Goal: Task Accomplishment & Management: Manage account settings

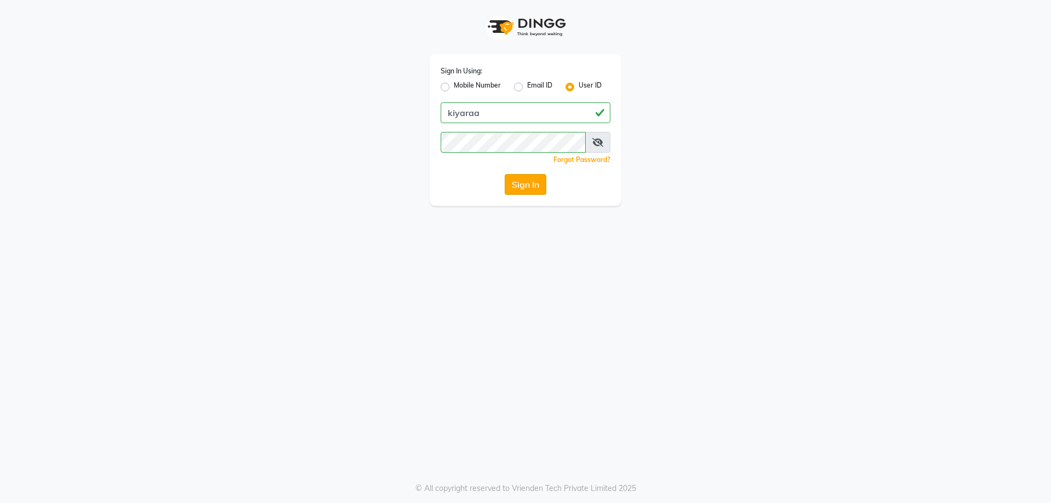
click at [526, 181] on button "Sign In" at bounding box center [526, 184] width 42 height 21
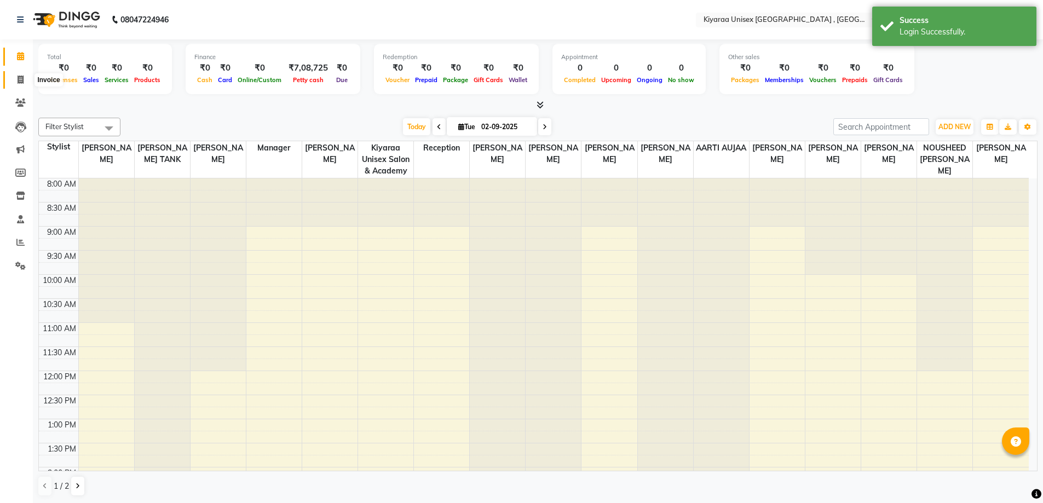
click at [21, 77] on icon at bounding box center [21, 80] width 6 height 8
select select "service"
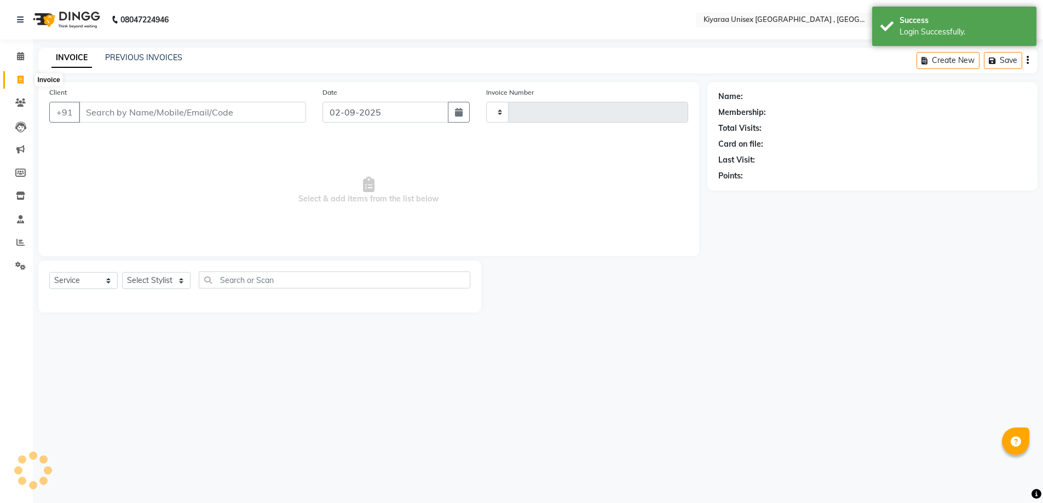
type input "1633"
select select "7001"
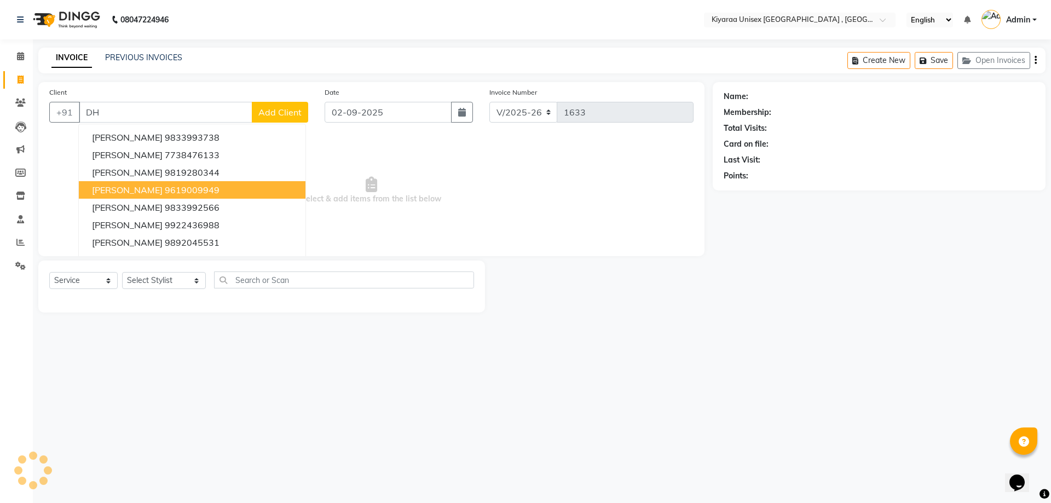
type input "D"
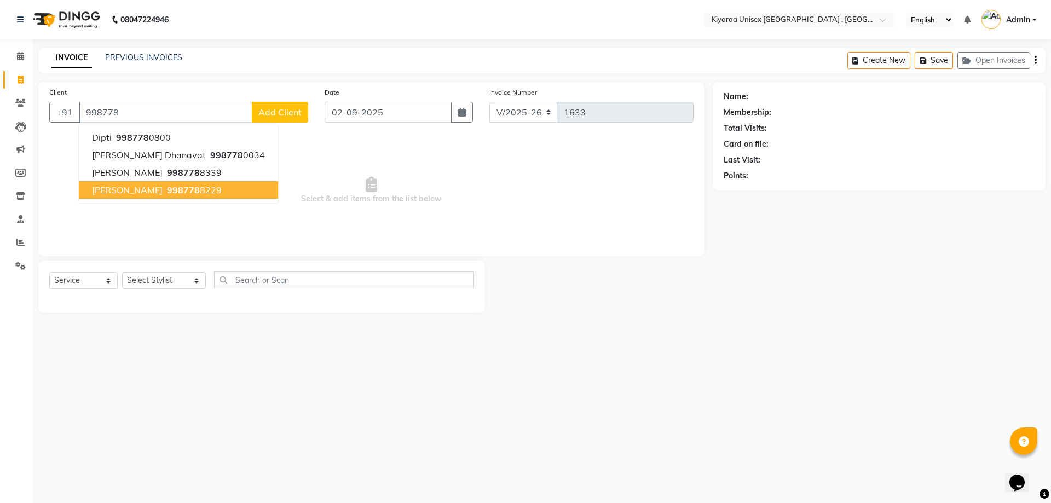
click at [189, 189] on span "998778" at bounding box center [183, 189] width 33 height 11
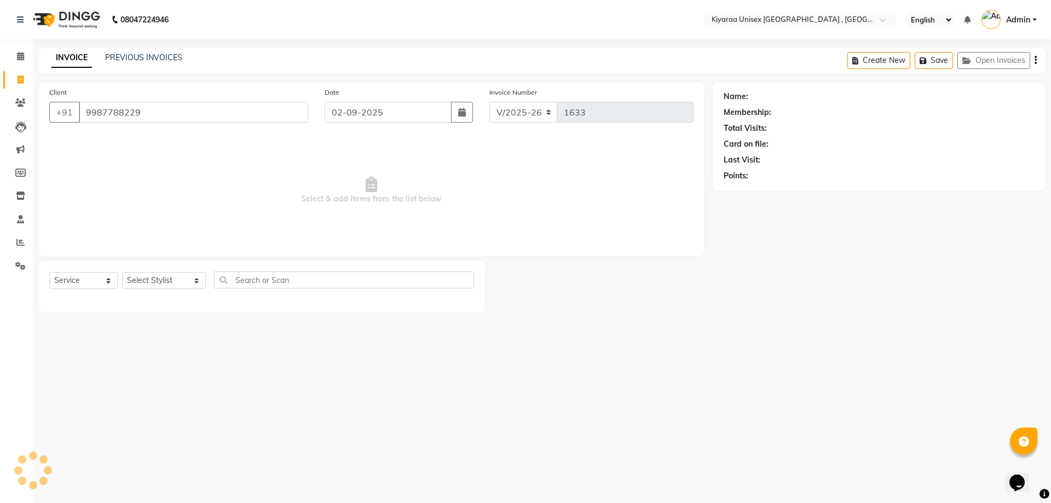
type input "9987788229"
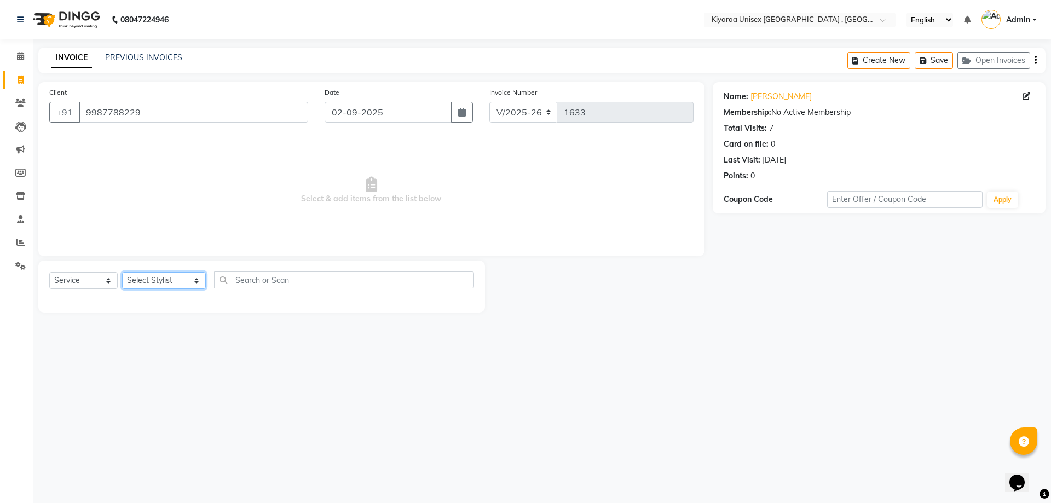
click at [166, 278] on select "Select Stylist AARTI AUJAA [PERSON_NAME] [PERSON_NAME] [PERSON_NAME] [PERSON_NA…" at bounding box center [164, 280] width 84 height 17
click at [122, 272] on select "Select Stylist AARTI AUJAA [PERSON_NAME] [PERSON_NAME] [PERSON_NAME] [PERSON_NA…" at bounding box center [164, 280] width 84 height 17
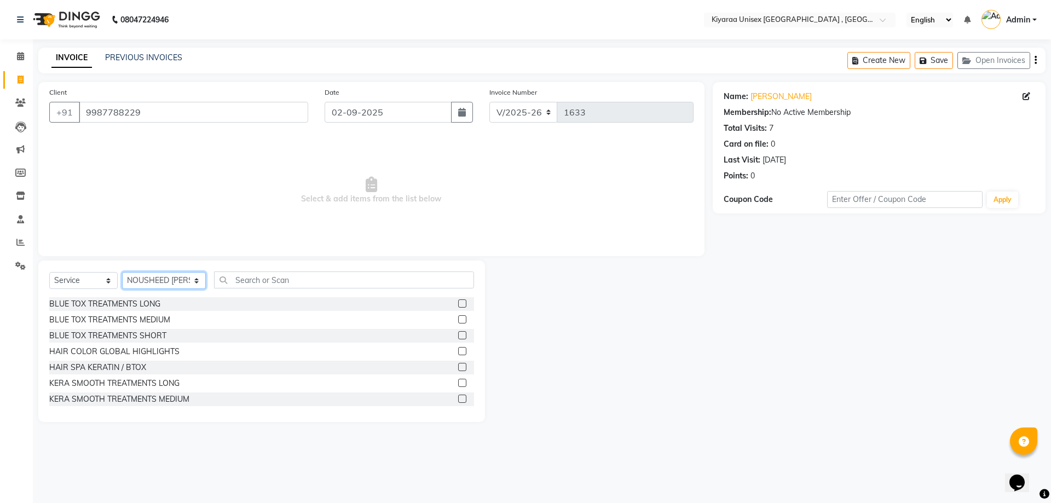
select select "57540"
click at [122, 272] on select "Select Stylist AARTI AUJAA [PERSON_NAME] [PERSON_NAME] [PERSON_NAME] [PERSON_NA…" at bounding box center [164, 280] width 84 height 17
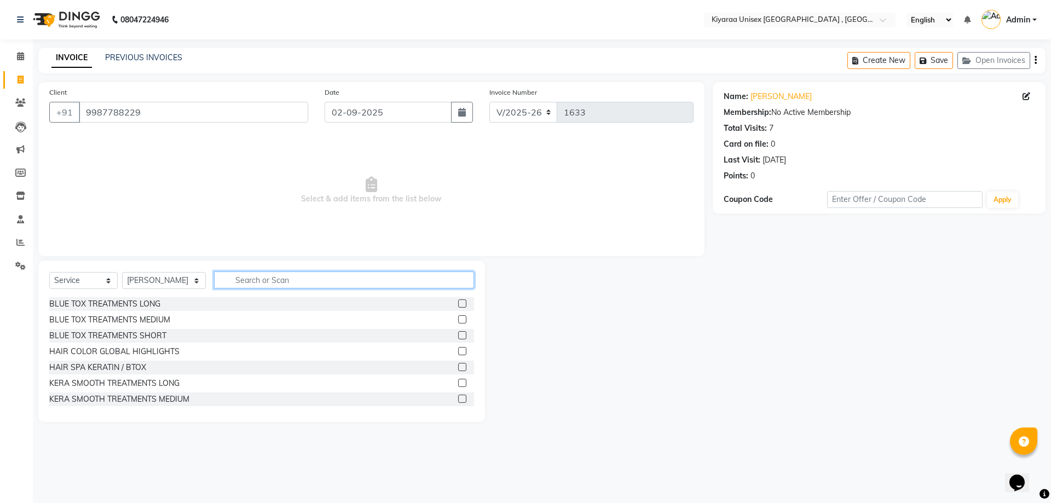
click at [238, 283] on input "text" at bounding box center [344, 279] width 260 height 17
type input "[DEMOGRAPHIC_DATA] B"
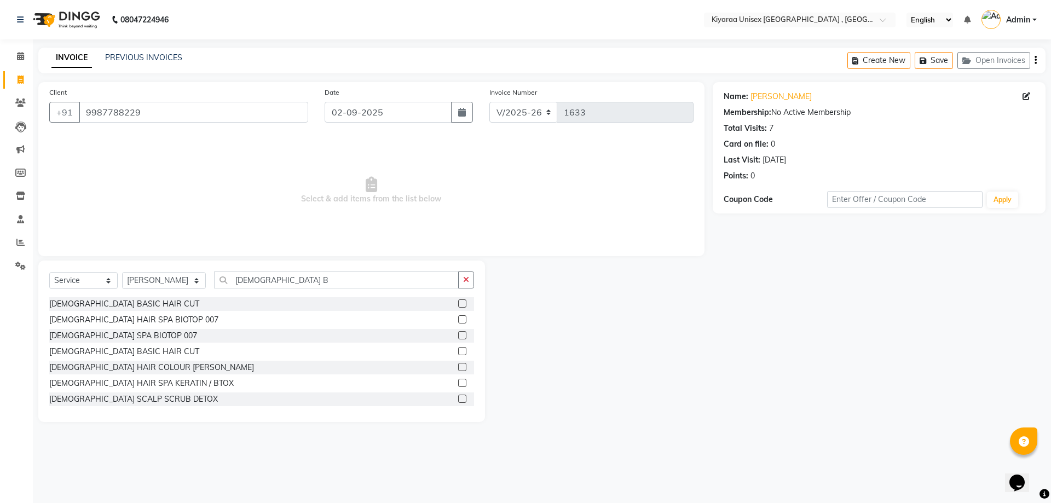
click at [458, 351] on label at bounding box center [462, 351] width 8 height 8
click at [458, 351] on input "checkbox" at bounding box center [461, 351] width 7 height 7
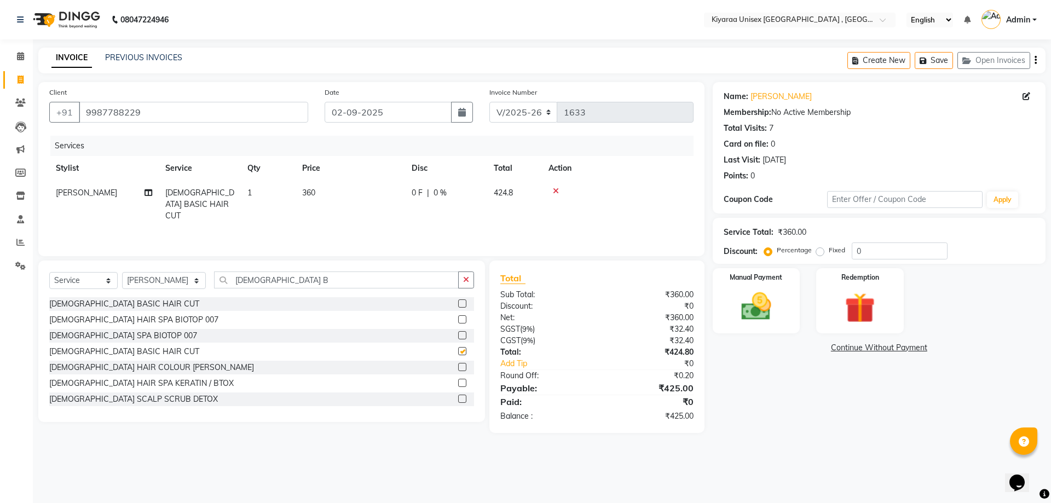
checkbox input "false"
click at [746, 289] on img at bounding box center [756, 306] width 51 height 36
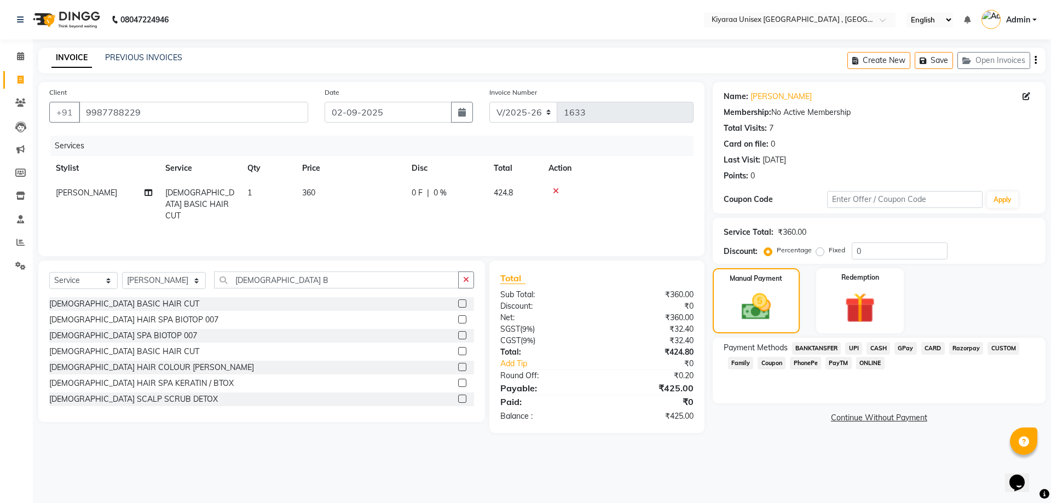
click at [746, 346] on span "UPI" at bounding box center [853, 348] width 17 height 13
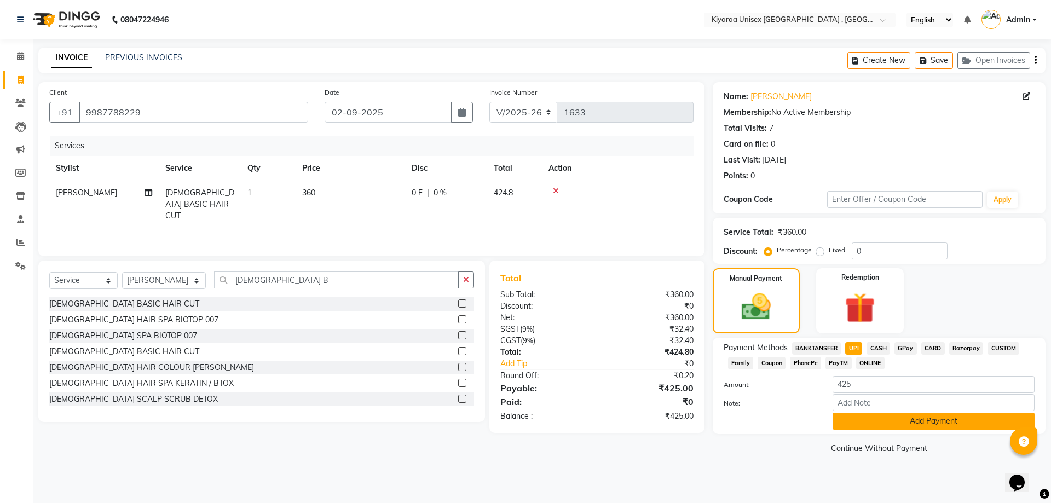
click at [746, 418] on button "Add Payment" at bounding box center [933, 421] width 202 height 17
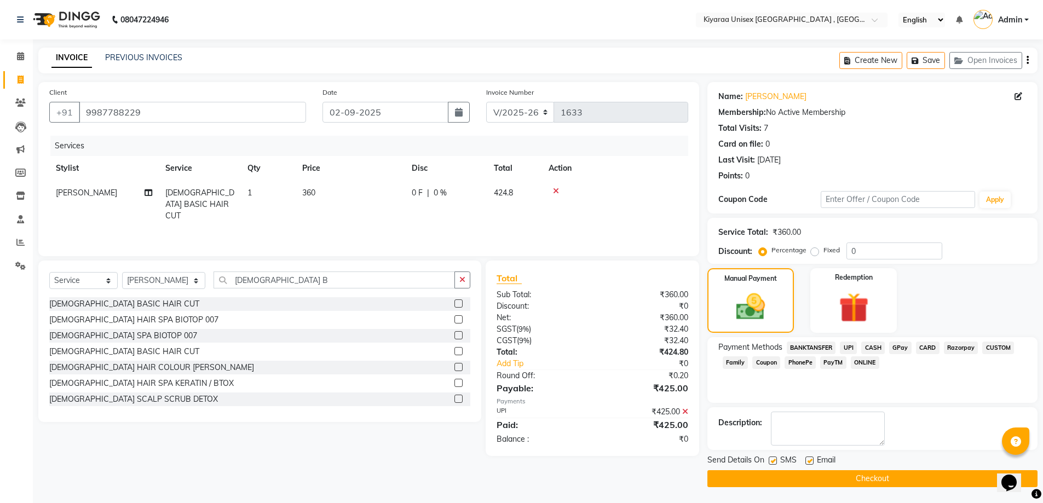
click at [746, 460] on label at bounding box center [772, 460] width 8 height 8
click at [746, 460] on input "checkbox" at bounding box center [771, 461] width 7 height 7
checkbox input "false"
click at [746, 460] on label at bounding box center [809, 460] width 8 height 8
click at [746, 460] on input "checkbox" at bounding box center [808, 461] width 7 height 7
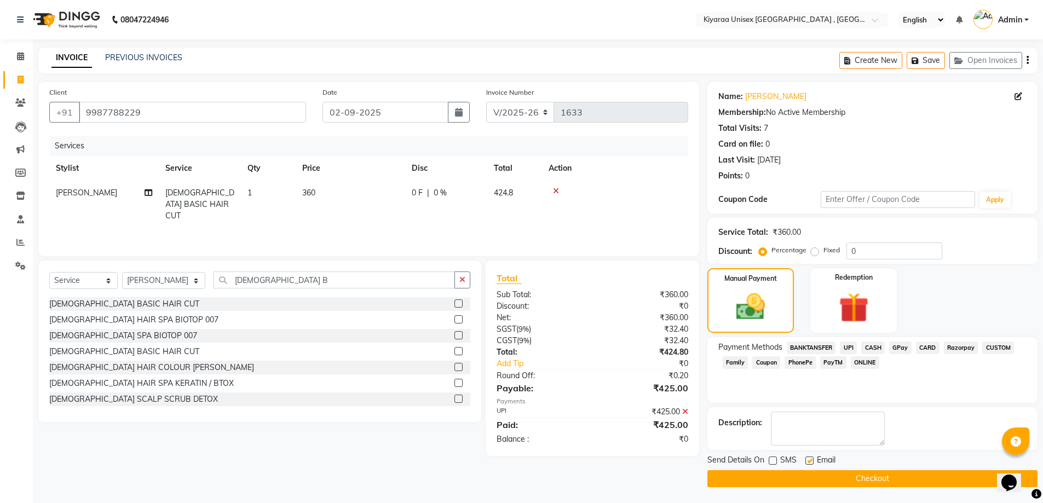
checkbox input "false"
click at [746, 470] on button "Checkout" at bounding box center [872, 478] width 330 height 17
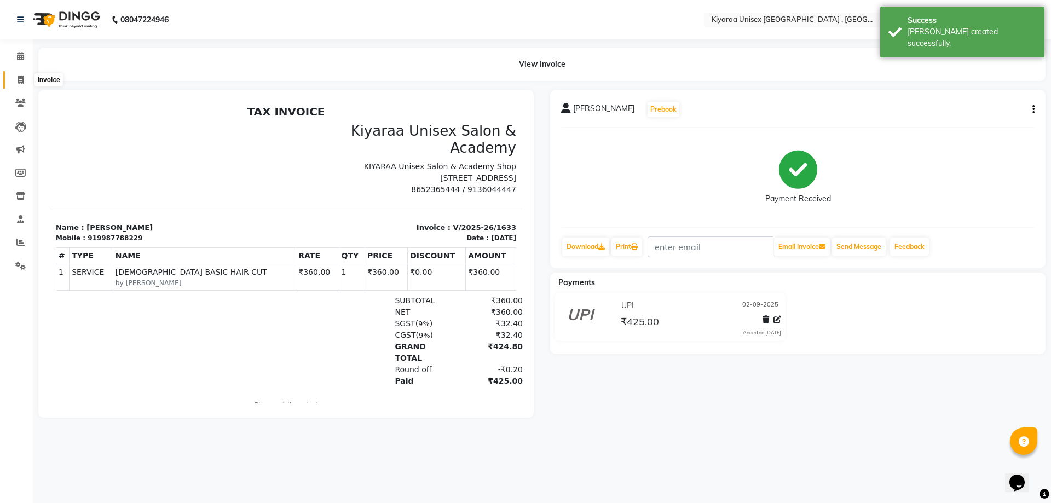
click at [21, 79] on icon at bounding box center [21, 80] width 6 height 8
select select "service"
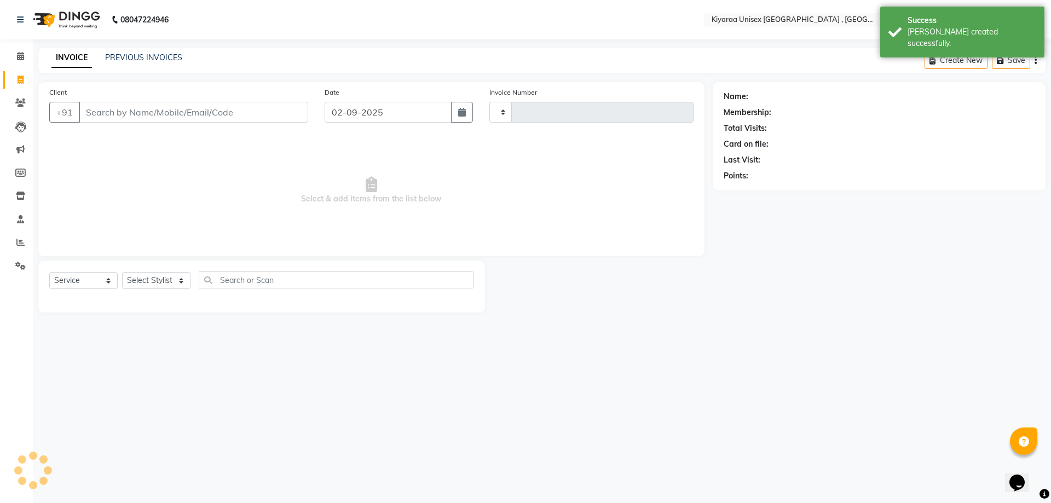
type input "1634"
select select "7001"
click at [86, 114] on input "Client" at bounding box center [193, 112] width 229 height 21
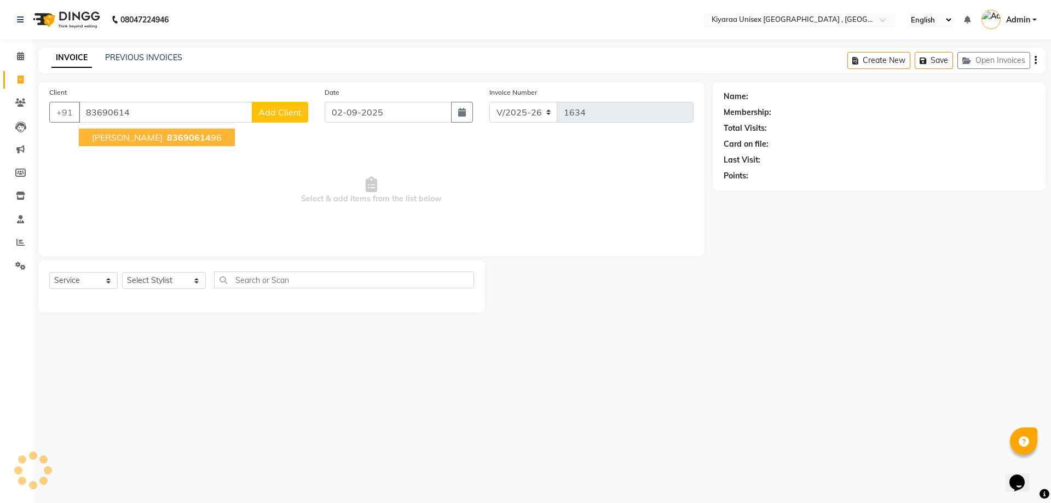
click at [113, 138] on span "[PERSON_NAME]" at bounding box center [127, 137] width 71 height 11
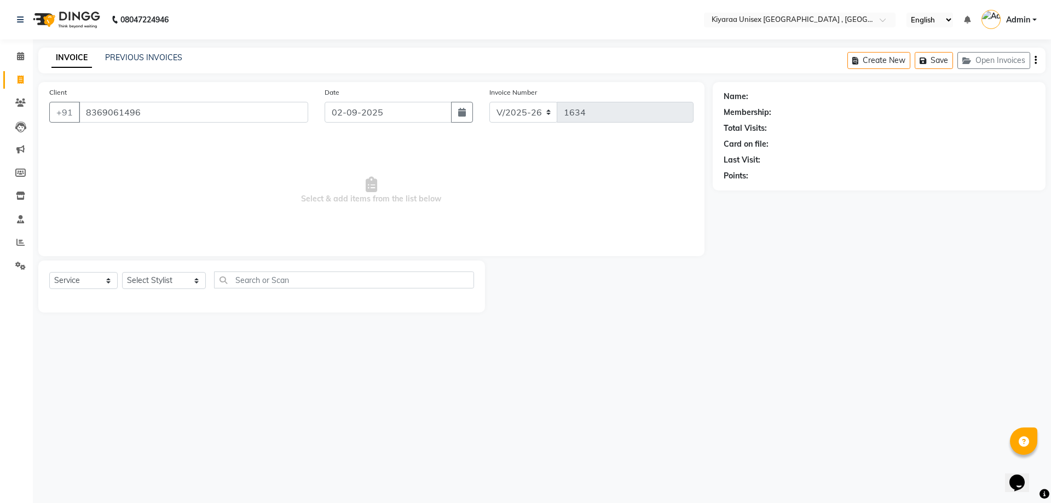
type input "8369061496"
click at [166, 281] on select "Select Stylist AARTI AUJAA [PERSON_NAME] [PERSON_NAME] [PERSON_NAME] [PERSON_NA…" at bounding box center [164, 280] width 84 height 17
select select "57540"
click at [122, 272] on select "Select Stylist AARTI AUJAA [PERSON_NAME] [PERSON_NAME] [PERSON_NAME] [PERSON_NA…" at bounding box center [164, 280] width 84 height 17
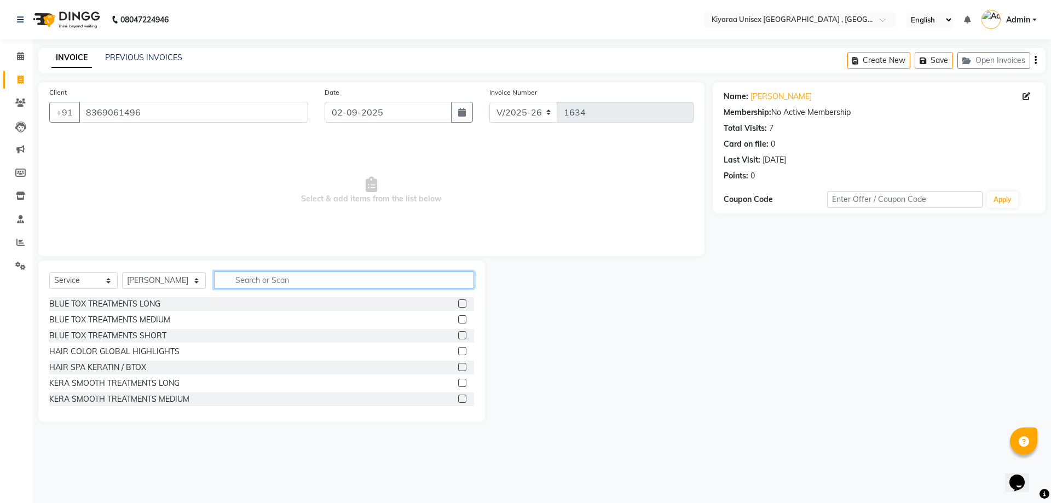
click at [249, 281] on input "text" at bounding box center [344, 279] width 260 height 17
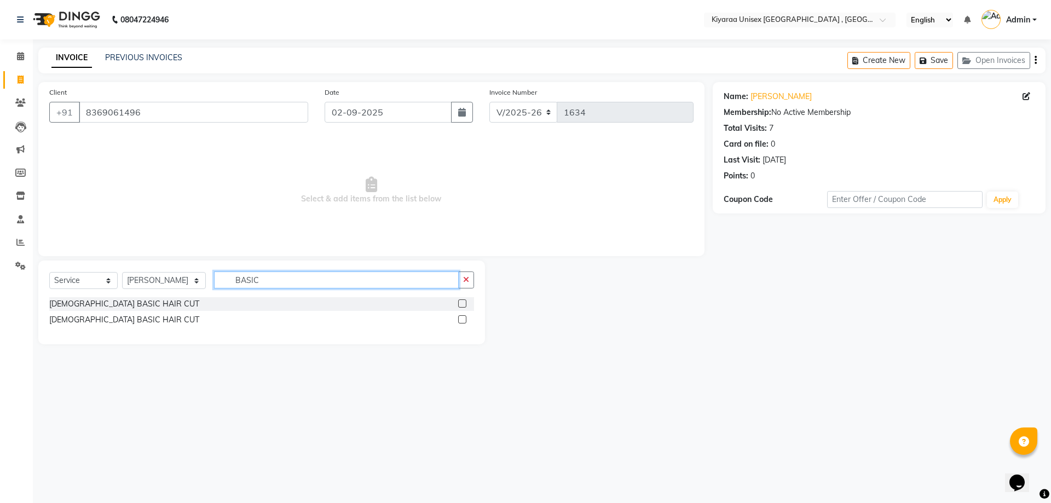
type input "BASIC"
click at [462, 317] on label at bounding box center [462, 319] width 8 height 8
click at [462, 317] on input "checkbox" at bounding box center [461, 319] width 7 height 7
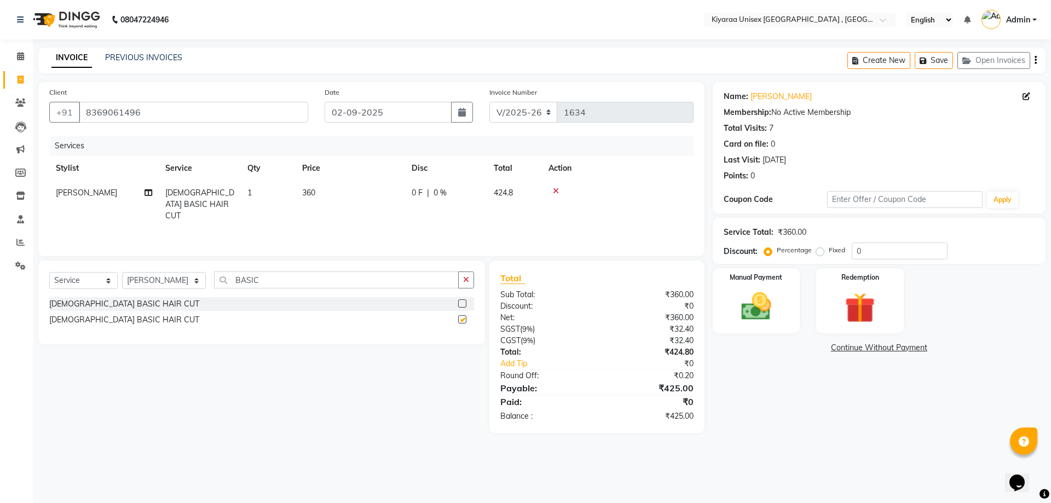
checkbox input "false"
click at [746, 60] on icon "button" at bounding box center [1035, 60] width 2 height 1
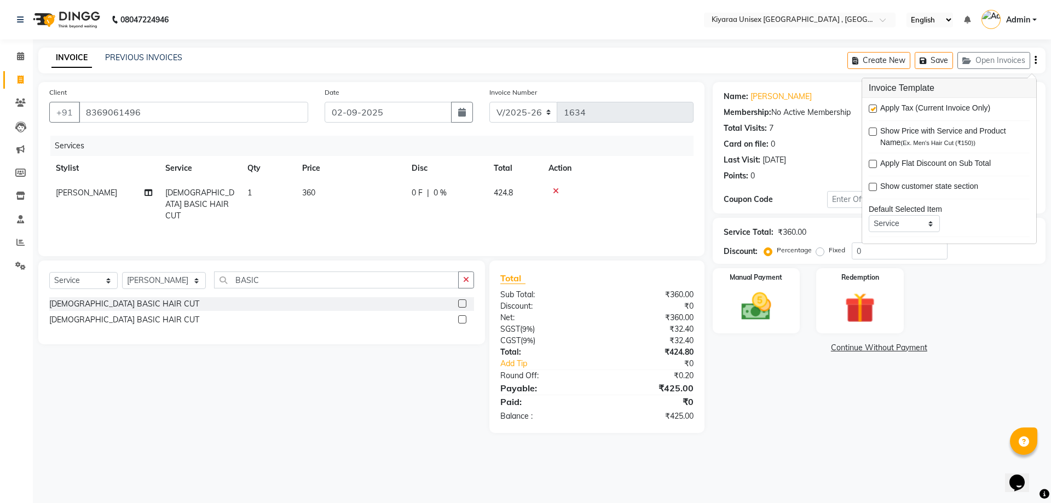
click at [746, 106] on label at bounding box center [873, 109] width 8 height 8
click at [746, 106] on input "checkbox" at bounding box center [872, 109] width 7 height 7
checkbox input "false"
click at [746, 281] on label "Manual Payment" at bounding box center [756, 276] width 55 height 10
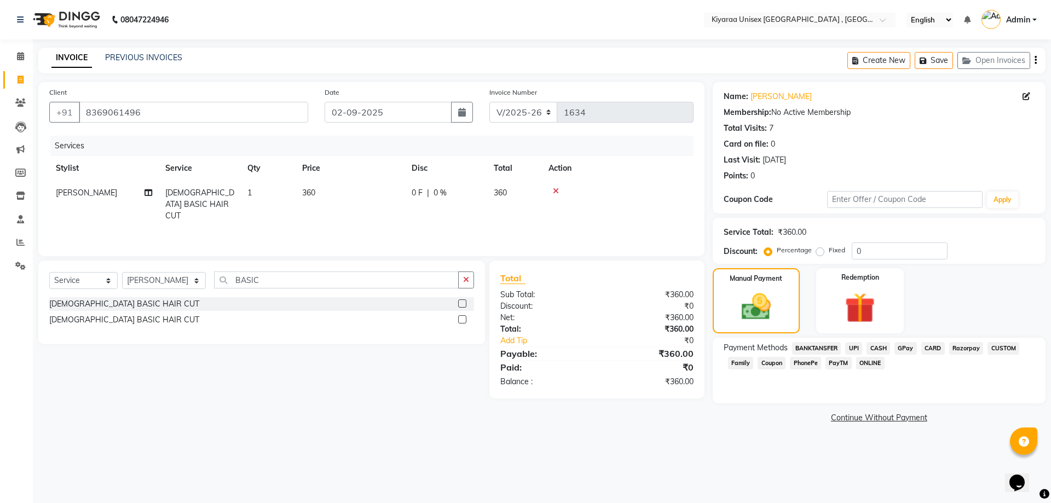
click at [746, 348] on span "CASH" at bounding box center [878, 348] width 24 height 13
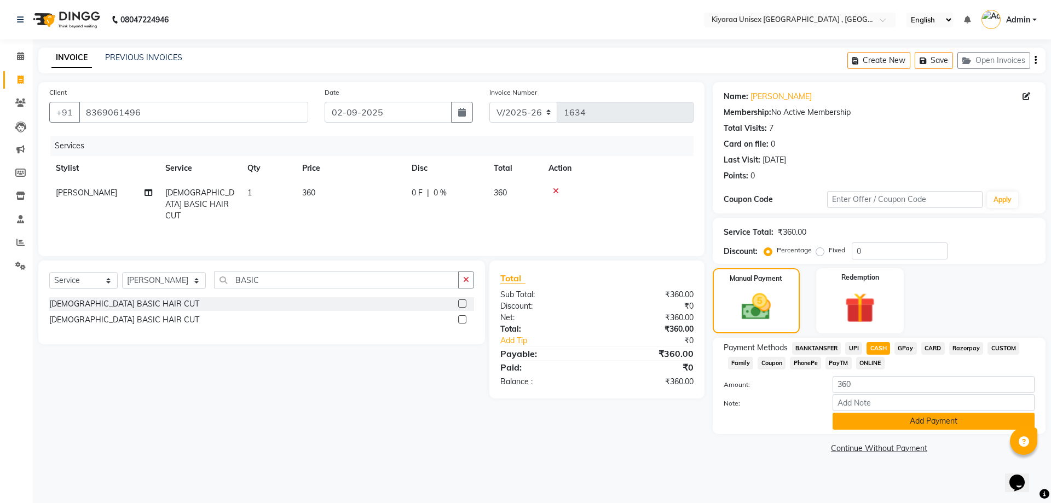
drag, startPoint x: 829, startPoint y: 418, endPoint x: 836, endPoint y: 419, distance: 7.7
click at [746, 419] on div "Add Payment" at bounding box center [933, 421] width 218 height 17
click at [746, 419] on button "Add Payment" at bounding box center [933, 421] width 202 height 17
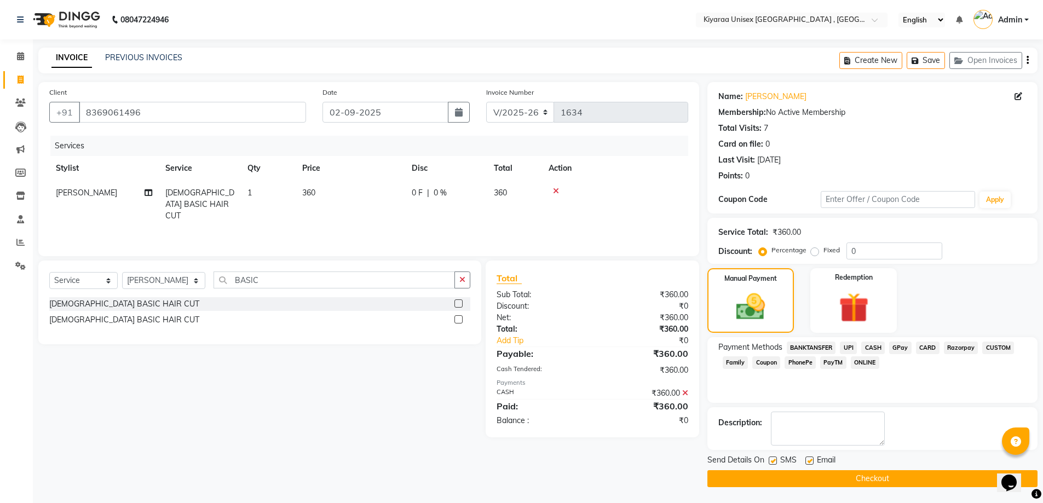
click at [746, 462] on label at bounding box center [772, 460] width 8 height 8
click at [746, 462] on input "checkbox" at bounding box center [771, 461] width 7 height 7
checkbox input "false"
click at [746, 462] on label at bounding box center [809, 460] width 8 height 8
click at [746, 462] on input "checkbox" at bounding box center [808, 461] width 7 height 7
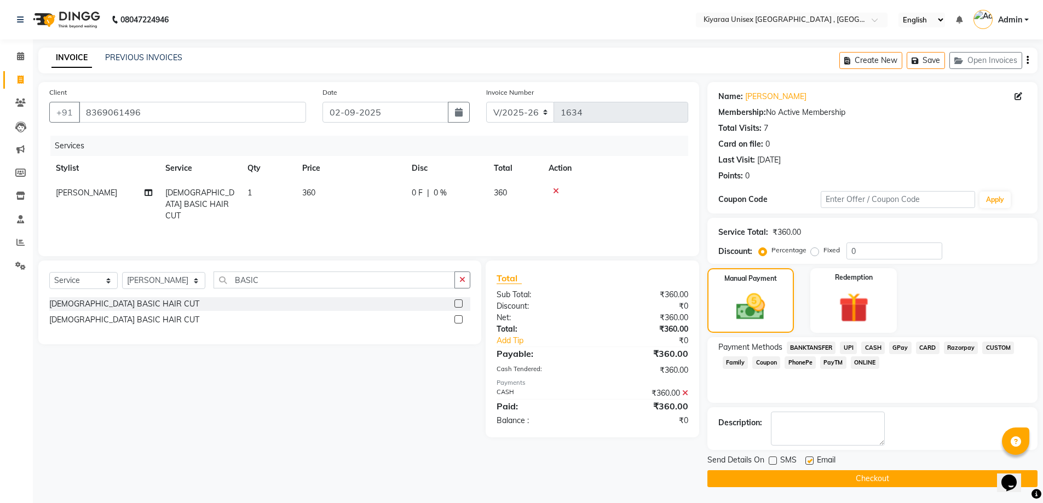
checkbox input "false"
click at [746, 476] on button "Checkout" at bounding box center [872, 478] width 330 height 17
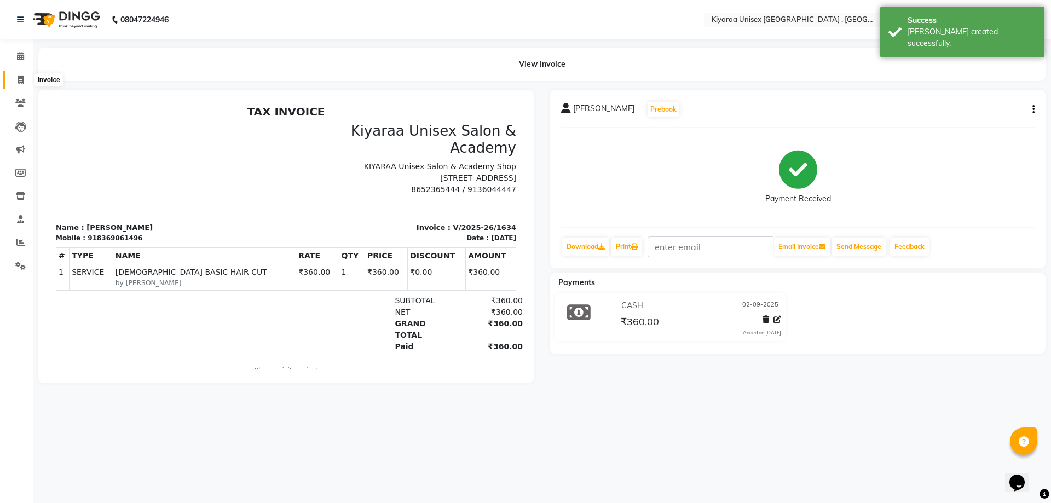
click at [21, 80] on icon at bounding box center [21, 80] width 6 height 8
select select "7001"
select select "service"
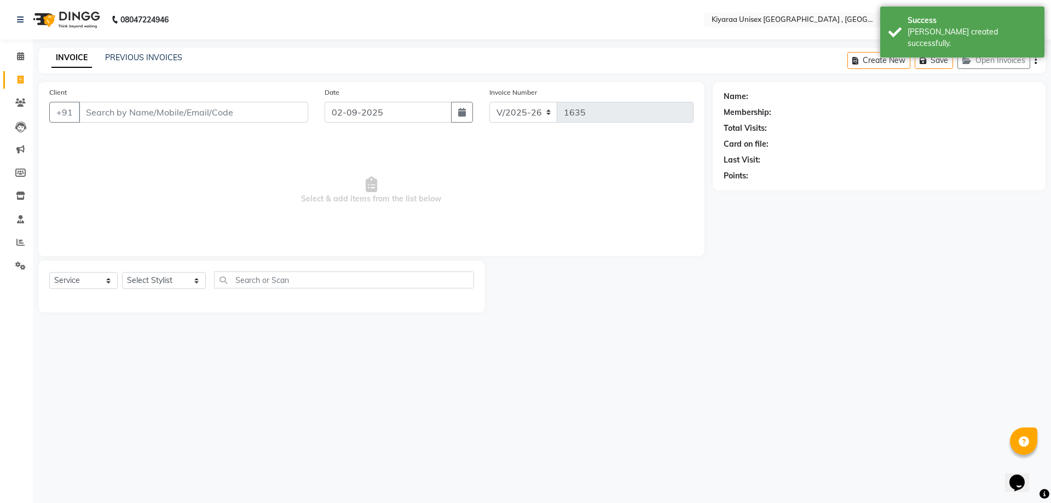
click at [91, 108] on input "Client" at bounding box center [193, 112] width 229 height 21
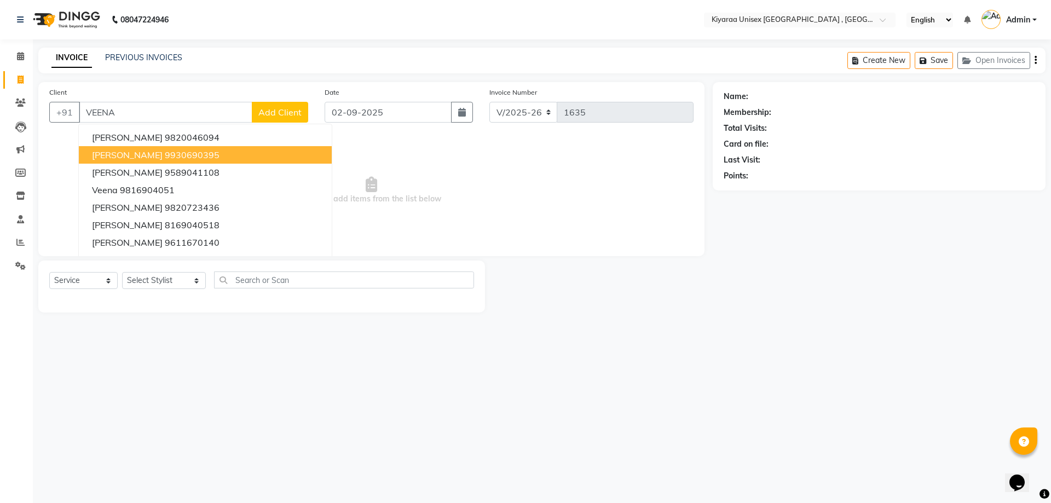
click at [144, 155] on span "[PERSON_NAME]" at bounding box center [127, 154] width 71 height 11
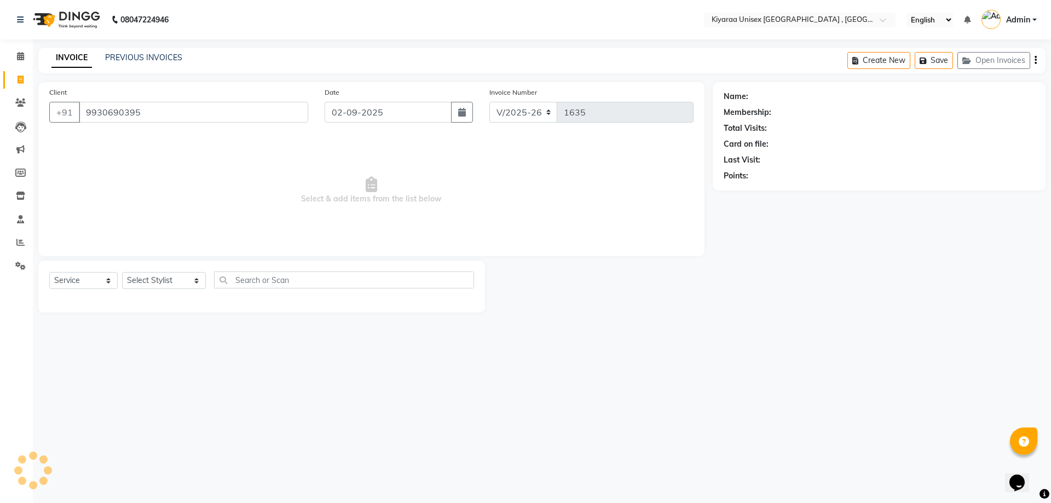
type input "9930690395"
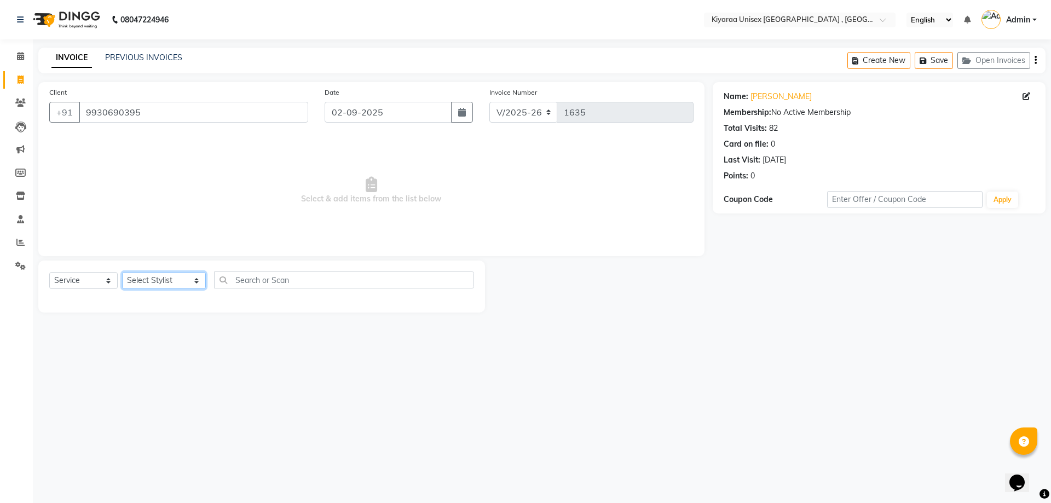
click at [181, 277] on select "Select Stylist AARTI AUJAA [PERSON_NAME] [PERSON_NAME] [PERSON_NAME] [PERSON_NA…" at bounding box center [164, 280] width 84 height 17
select select "79520"
click at [122, 272] on select "Select Stylist AARTI AUJAA [PERSON_NAME] [PERSON_NAME] [PERSON_NAME] [PERSON_NA…" at bounding box center [164, 280] width 84 height 17
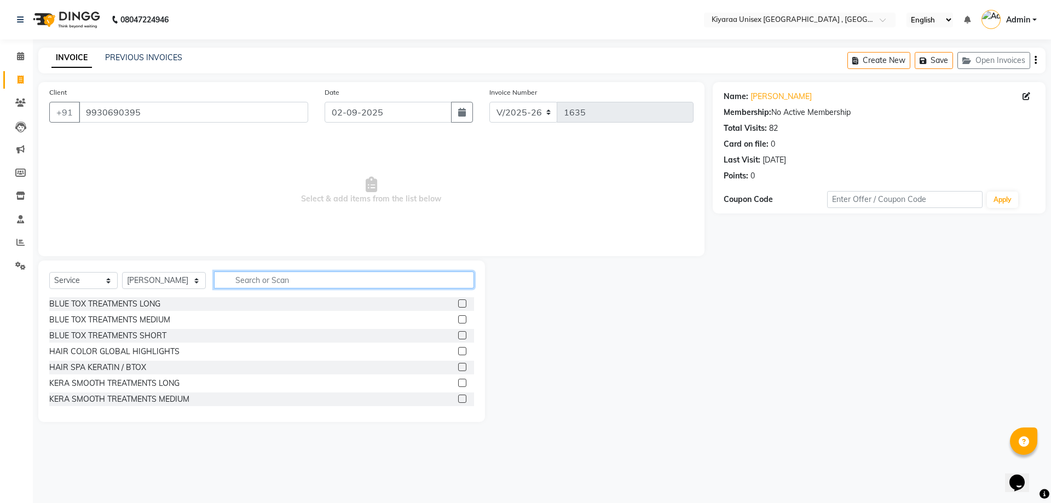
click at [231, 283] on input "text" at bounding box center [344, 279] width 260 height 17
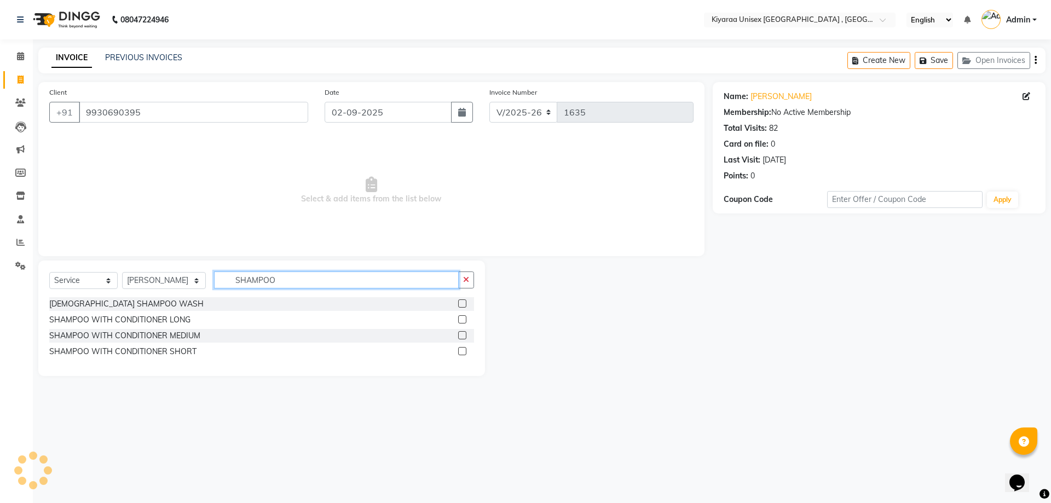
type input "SHAMPOO"
click at [463, 334] on label at bounding box center [462, 335] width 8 height 8
click at [463, 334] on input "checkbox" at bounding box center [461, 335] width 7 height 7
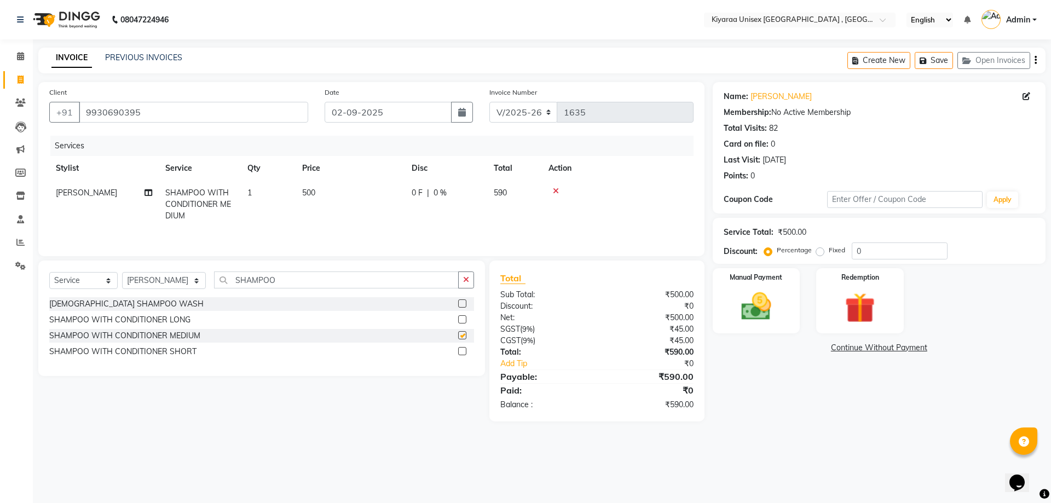
checkbox input "false"
click at [746, 61] on icon "button" at bounding box center [1035, 60] width 2 height 1
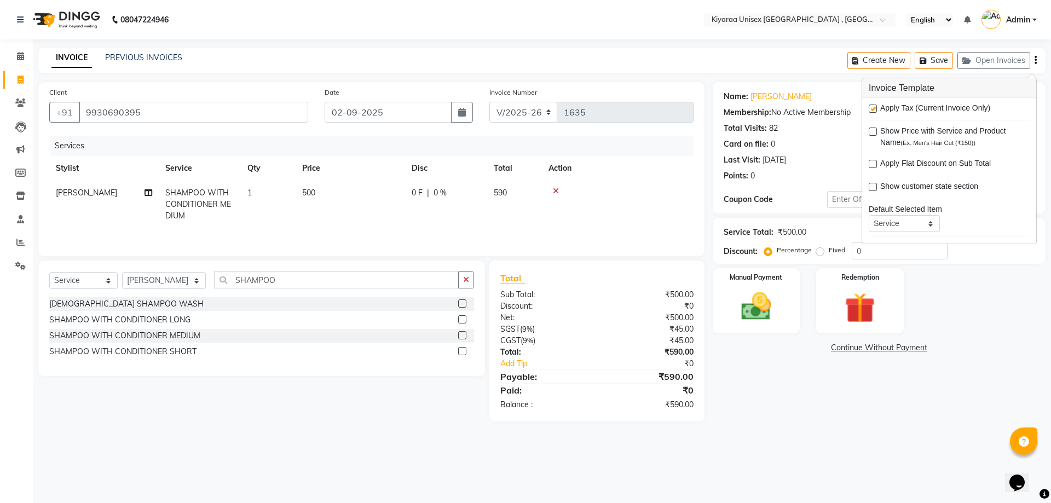
click at [746, 107] on label at bounding box center [873, 109] width 8 height 8
click at [746, 107] on input "checkbox" at bounding box center [872, 109] width 7 height 7
checkbox input "false"
click at [746, 281] on label "Manual Payment" at bounding box center [756, 276] width 55 height 10
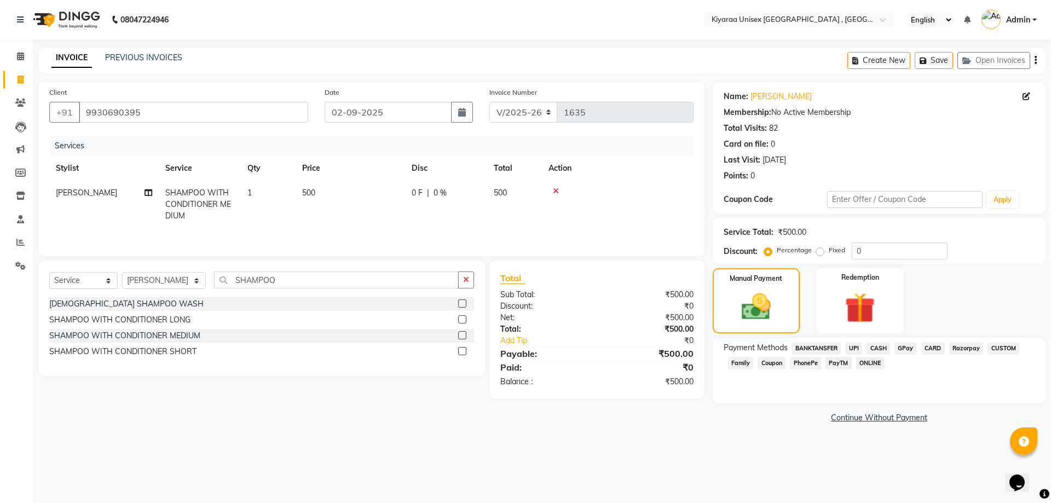
drag, startPoint x: 879, startPoint y: 345, endPoint x: 875, endPoint y: 352, distance: 8.4
click at [746, 344] on span "CASH" at bounding box center [878, 348] width 24 height 13
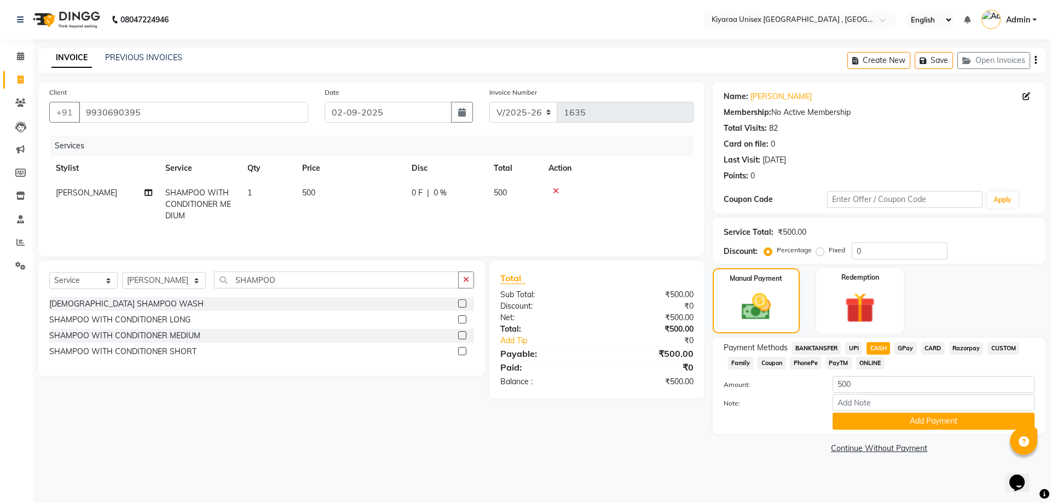
click at [746, 412] on div "Amount: 500 Note: Add Payment" at bounding box center [879, 403] width 311 height 54
click at [746, 426] on button "Add Payment" at bounding box center [933, 421] width 202 height 17
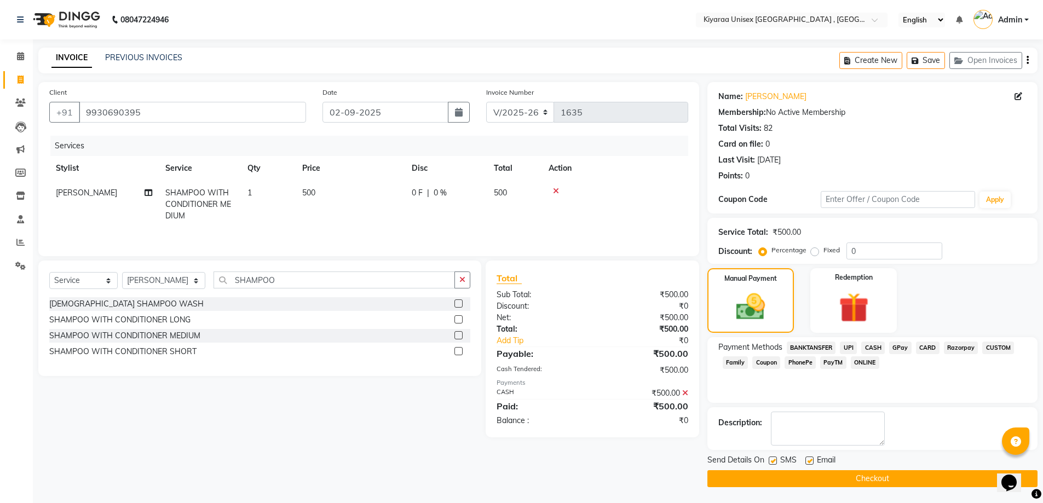
drag, startPoint x: 773, startPoint y: 461, endPoint x: 786, endPoint y: 461, distance: 13.7
click at [746, 461] on label at bounding box center [772, 460] width 8 height 8
click at [746, 461] on input "checkbox" at bounding box center [771, 461] width 7 height 7
checkbox input "false"
drag, startPoint x: 809, startPoint y: 460, endPoint x: 801, endPoint y: 473, distance: 15.5
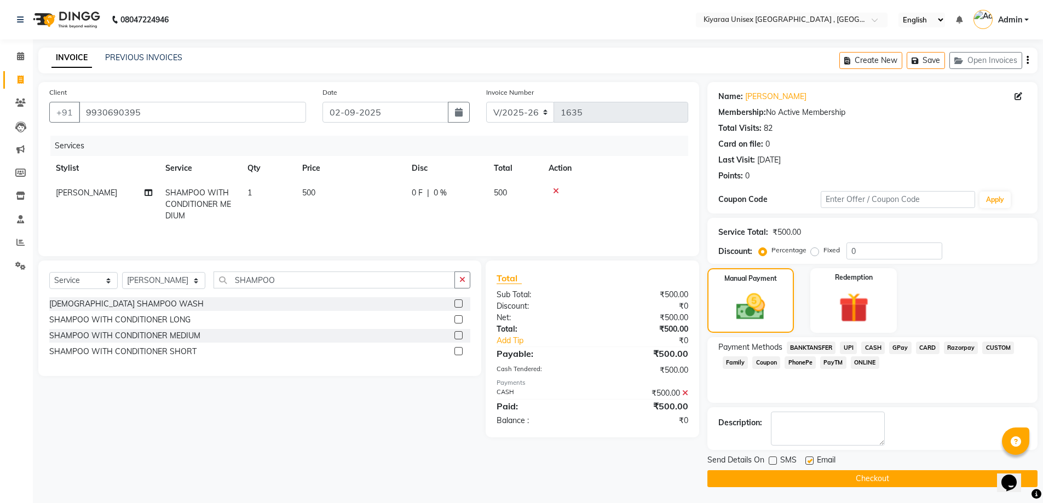
click at [746, 461] on label at bounding box center [809, 460] width 8 height 8
click at [746, 461] on input "checkbox" at bounding box center [808, 461] width 7 height 7
checkbox input "false"
click at [746, 480] on button "Checkout" at bounding box center [872, 478] width 330 height 17
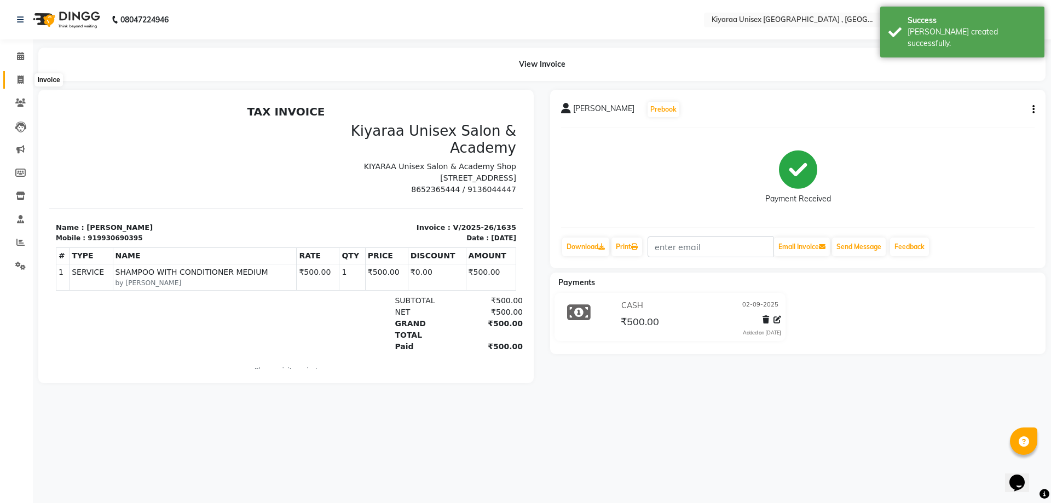
click at [20, 80] on icon at bounding box center [21, 80] width 6 height 8
select select "7001"
select select "service"
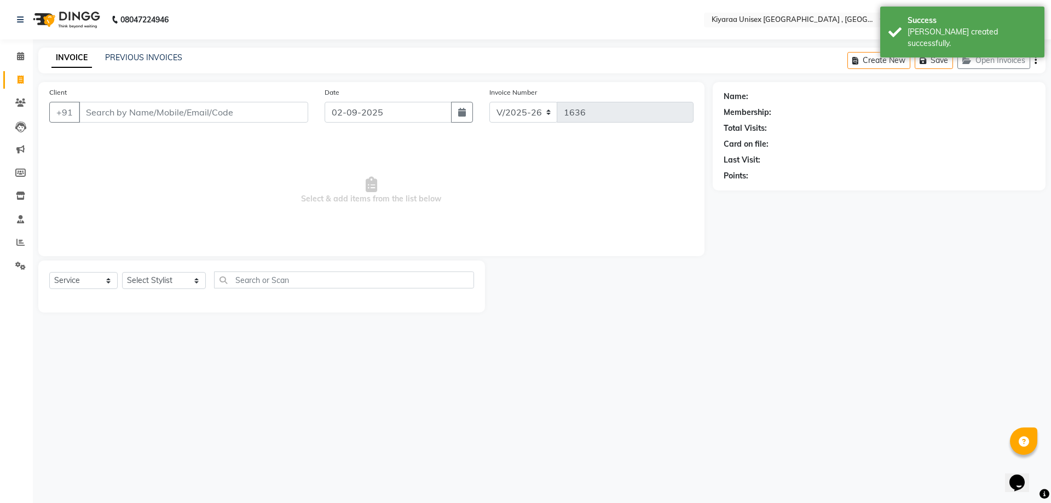
click at [91, 107] on input "Client" at bounding box center [193, 112] width 229 height 21
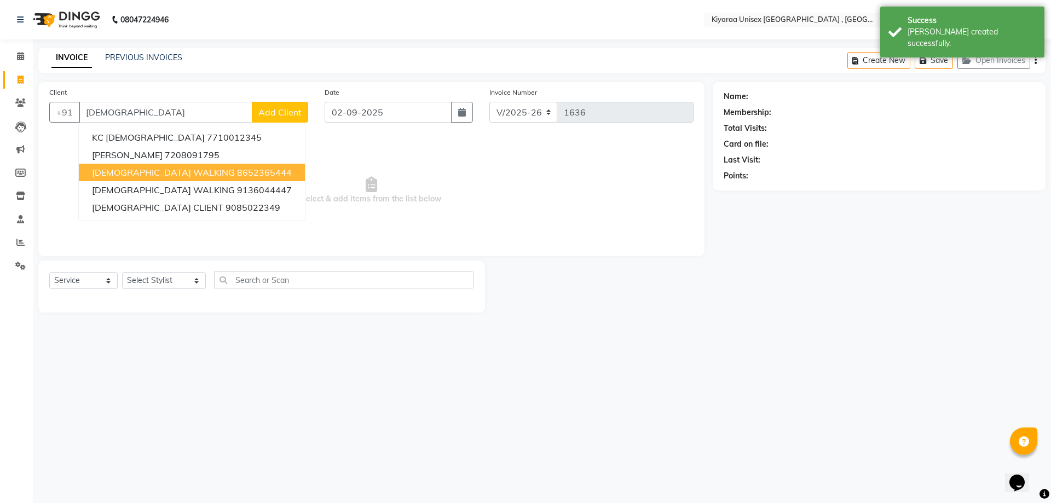
click at [118, 173] on span "[DEMOGRAPHIC_DATA] WALKING" at bounding box center [163, 172] width 143 height 11
type input "8652365444"
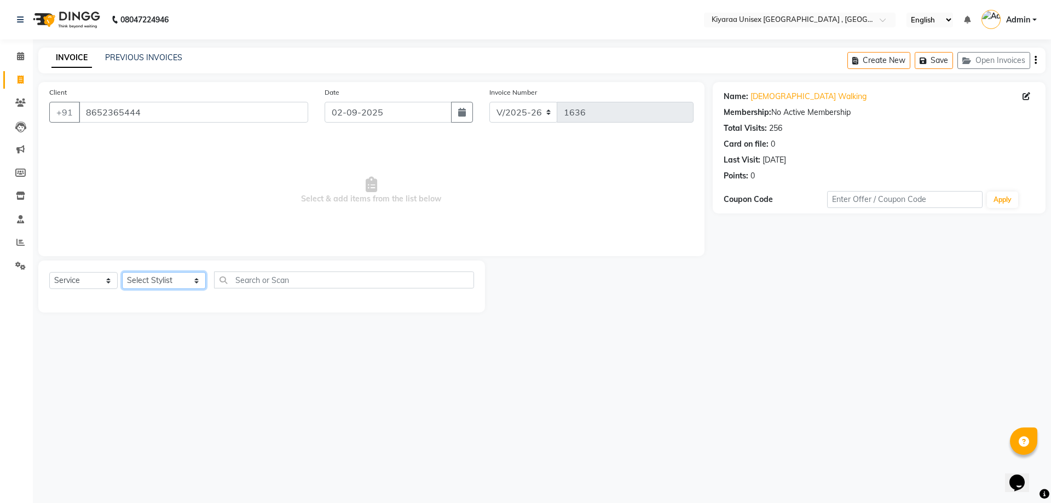
click at [173, 280] on select "Select Stylist AARTI AUJAA [PERSON_NAME] [PERSON_NAME] [PERSON_NAME] [PERSON_NA…" at bounding box center [164, 280] width 84 height 17
select select "79608"
click at [122, 272] on select "Select Stylist AARTI AUJAA [PERSON_NAME] [PERSON_NAME] [PERSON_NAME] [PERSON_NA…" at bounding box center [164, 280] width 84 height 17
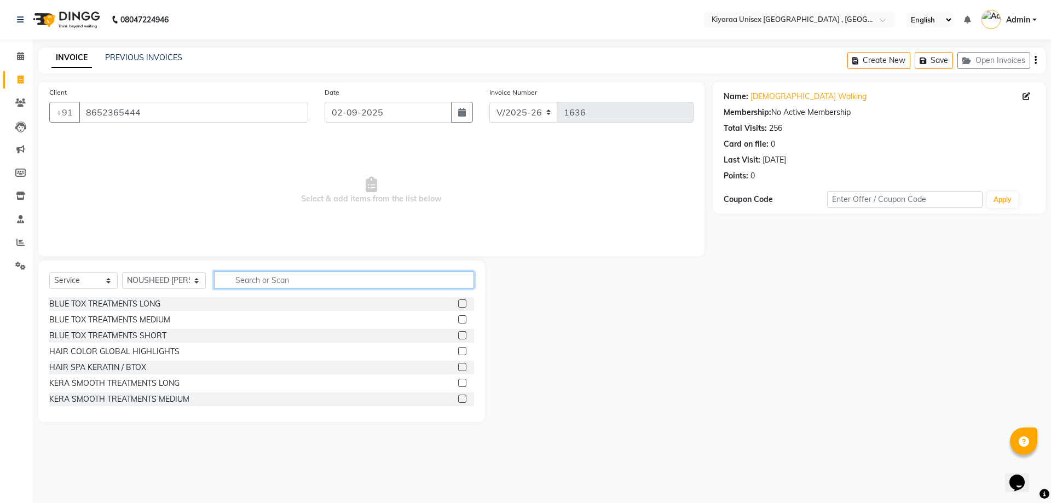
click at [233, 277] on input "text" at bounding box center [344, 279] width 260 height 17
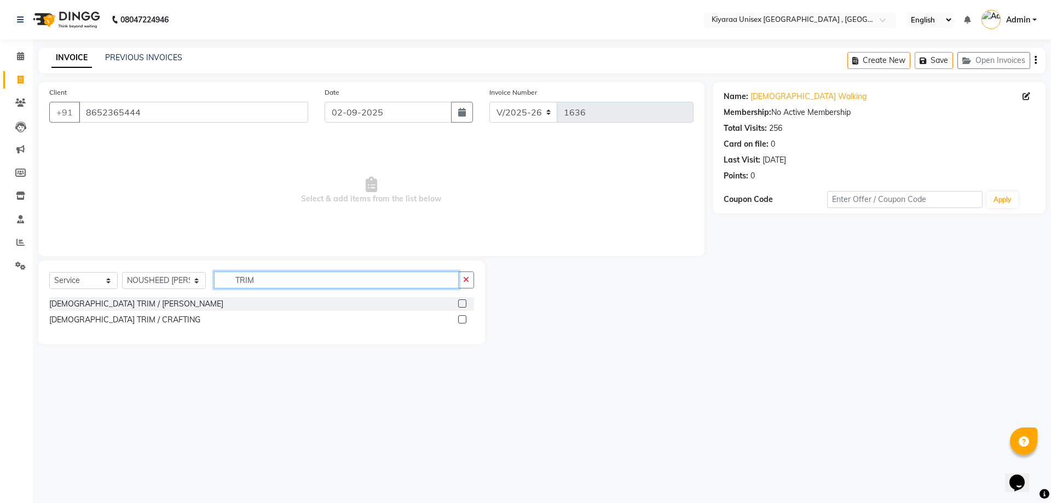
type input "TRIM"
click at [461, 319] on label at bounding box center [462, 319] width 8 height 8
click at [461, 319] on input "checkbox" at bounding box center [461, 319] width 7 height 7
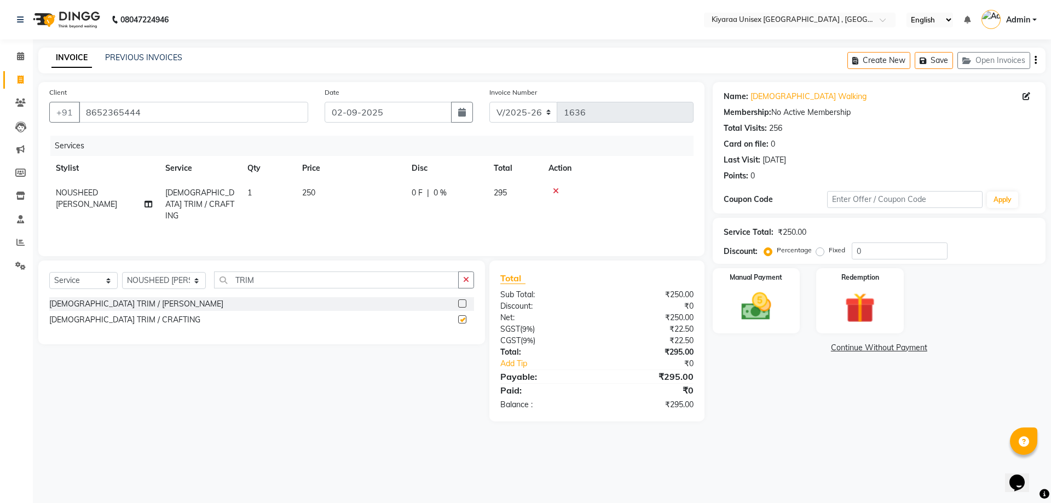
checkbox input "false"
click at [746, 58] on div "Create New Save Open Invoices" at bounding box center [946, 61] width 198 height 26
click at [746, 60] on icon "button" at bounding box center [1035, 60] width 2 height 1
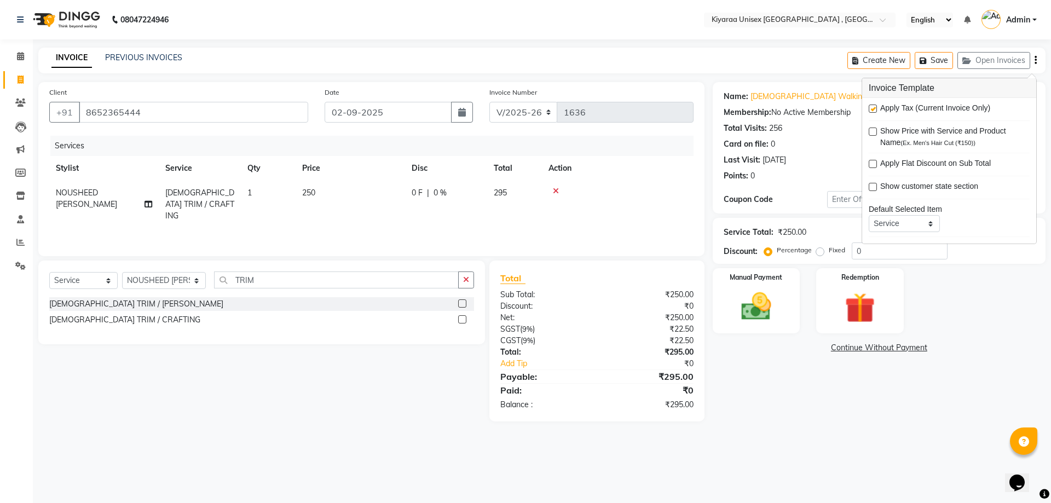
click at [746, 107] on label at bounding box center [873, 109] width 8 height 8
click at [746, 107] on input "checkbox" at bounding box center [872, 109] width 7 height 7
checkbox input "false"
click at [746, 320] on img at bounding box center [756, 306] width 51 height 36
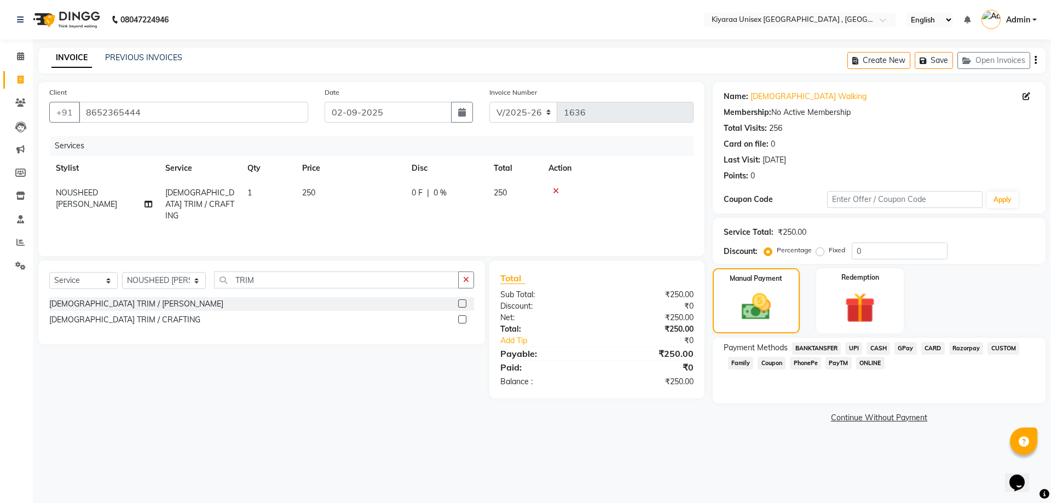
click at [746, 347] on span "CASH" at bounding box center [878, 348] width 24 height 13
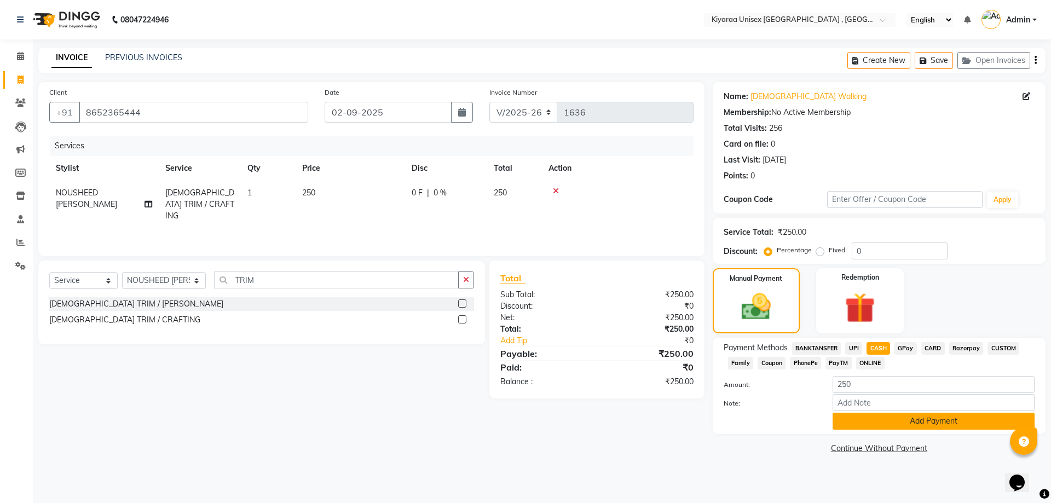
click at [746, 425] on button "Add Payment" at bounding box center [933, 421] width 202 height 17
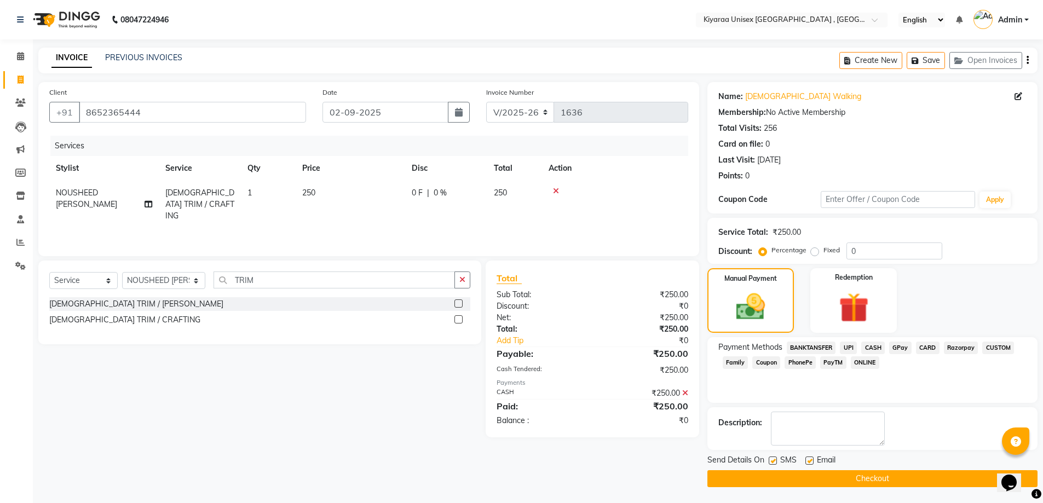
drag, startPoint x: 772, startPoint y: 456, endPoint x: 786, endPoint y: 462, distance: 15.5
click at [746, 456] on label at bounding box center [772, 460] width 8 height 8
click at [746, 458] on input "checkbox" at bounding box center [771, 461] width 7 height 7
checkbox input "false"
drag, startPoint x: 807, startPoint y: 458, endPoint x: 803, endPoint y: 466, distance: 9.3
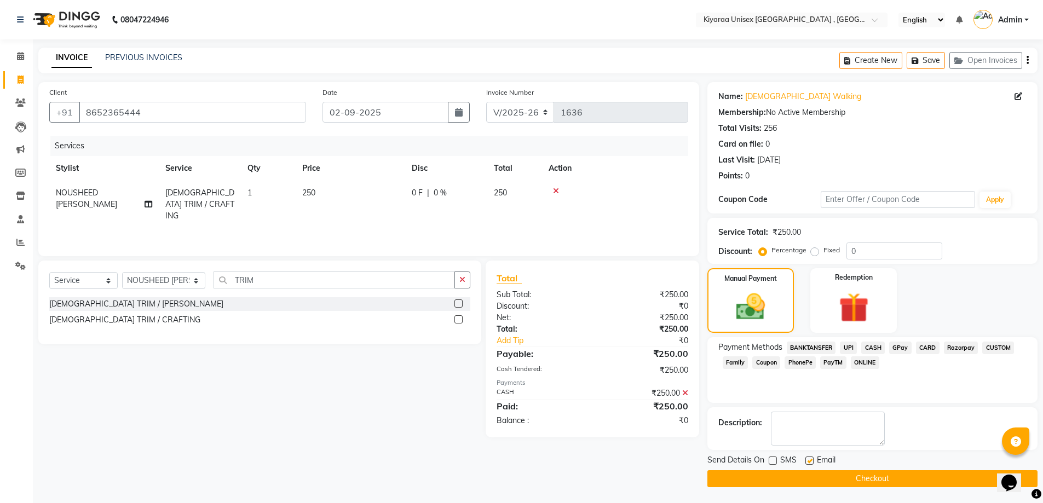
click at [746, 461] on label at bounding box center [809, 460] width 8 height 8
click at [746, 461] on input "checkbox" at bounding box center [808, 461] width 7 height 7
checkbox input "false"
click at [746, 474] on button "Checkout" at bounding box center [872, 478] width 330 height 17
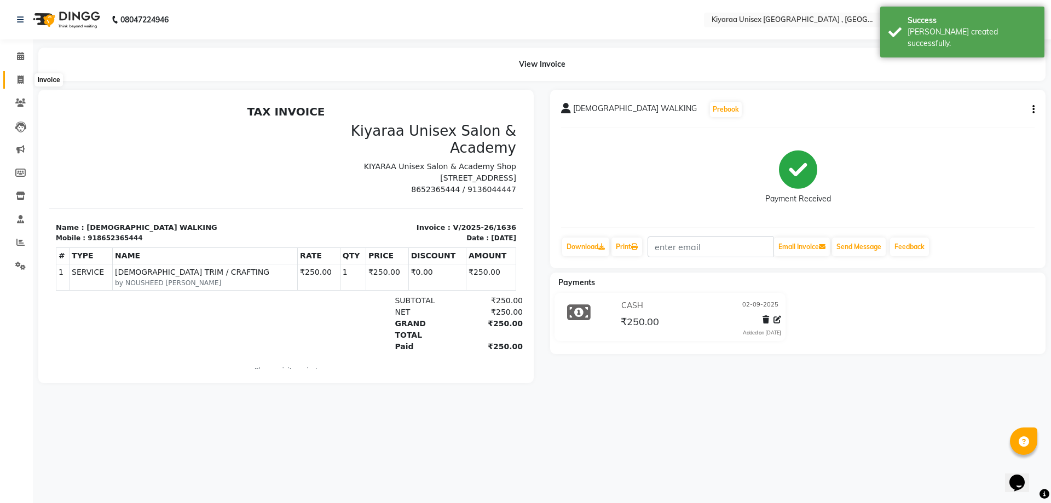
click at [19, 76] on icon at bounding box center [21, 80] width 6 height 8
select select "7001"
select select "service"
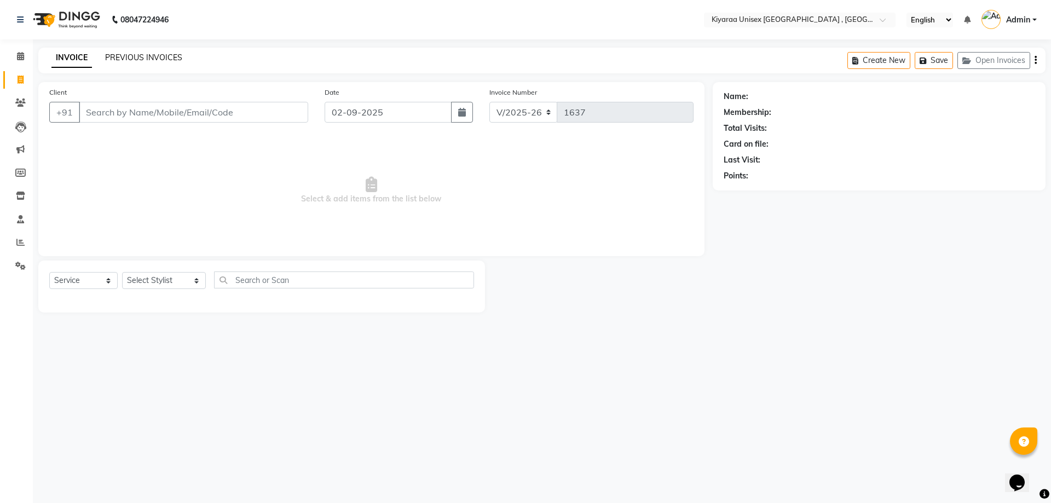
click at [137, 54] on link "PREVIOUS INVOICES" at bounding box center [143, 58] width 77 height 10
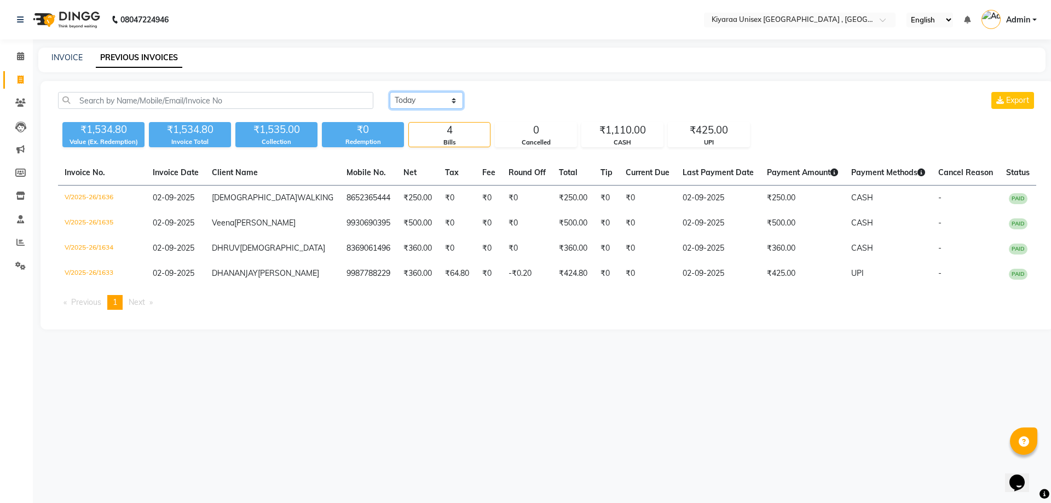
click at [433, 101] on select "[DATE] [DATE] Custom Range" at bounding box center [426, 100] width 73 height 17
select select "[DATE]"
click at [390, 92] on select "[DATE] [DATE] Custom Range" at bounding box center [426, 100] width 73 height 17
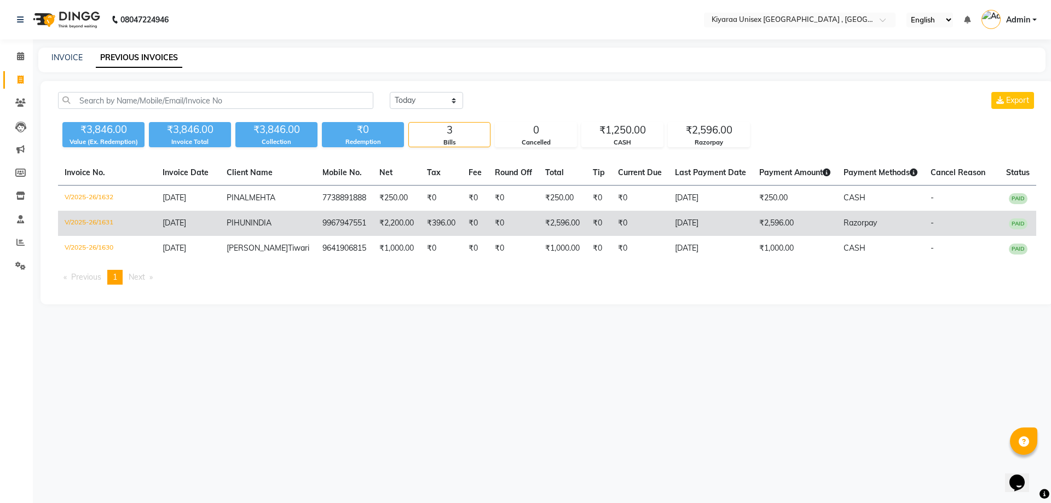
drag, startPoint x: 426, startPoint y: 226, endPoint x: 421, endPoint y: 235, distance: 10.3
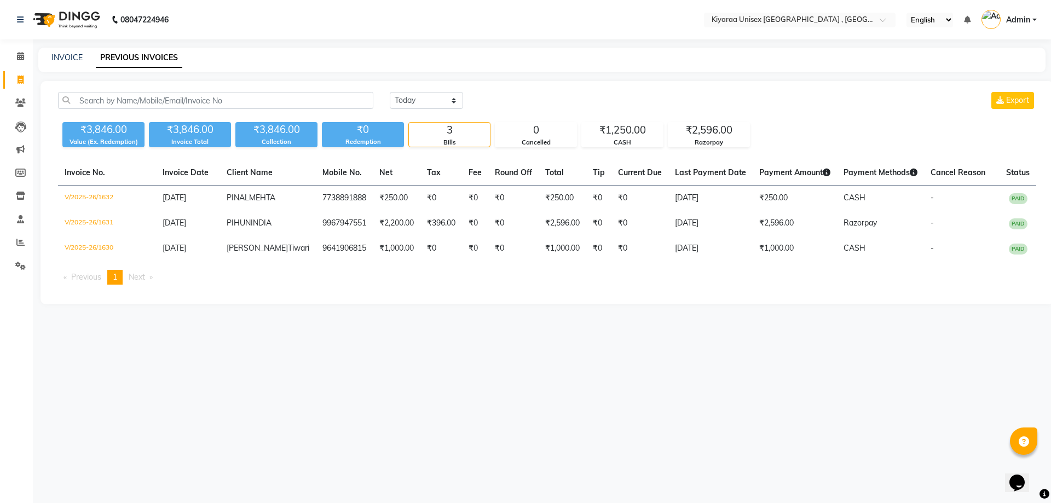
drag, startPoint x: 421, startPoint y: 235, endPoint x: 356, endPoint y: 312, distance: 101.0
click at [355, 285] on ul "Previous page 1 / 1 You're on page 1 Next page" at bounding box center [547, 277] width 978 height 15
click at [56, 58] on link "INVOICE" at bounding box center [66, 58] width 31 height 10
select select "7001"
select select "service"
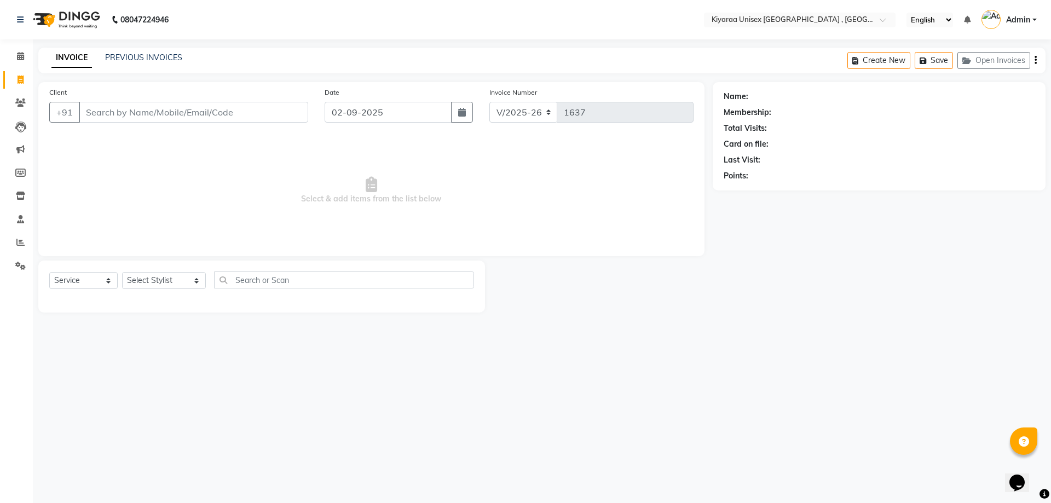
click at [90, 115] on input "Client" at bounding box center [193, 112] width 229 height 21
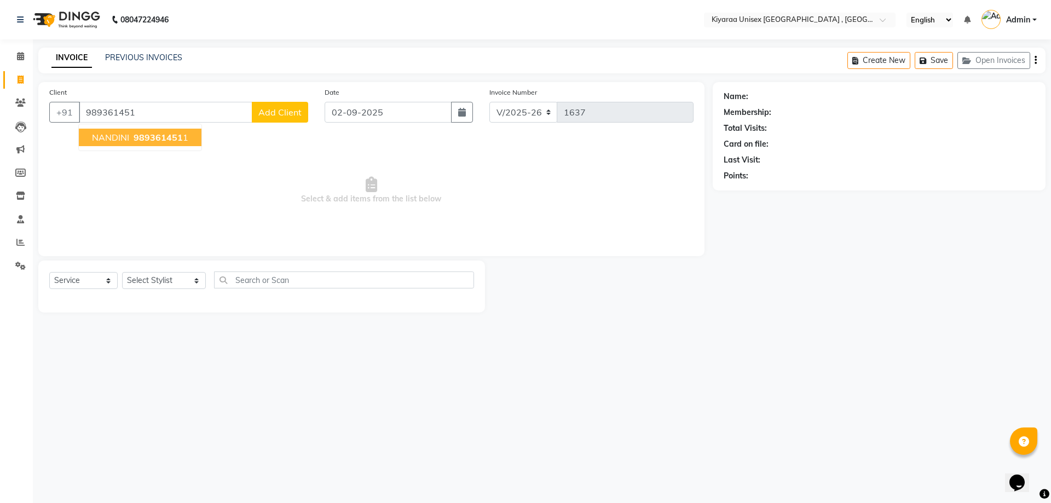
click at [106, 136] on span "NANDINI" at bounding box center [110, 137] width 37 height 11
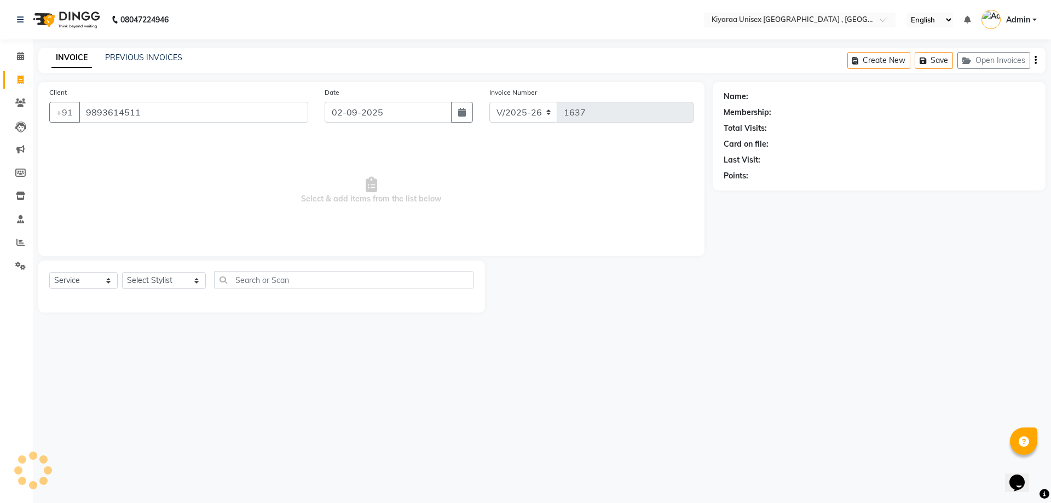
type input "9893614511"
drag, startPoint x: 139, startPoint y: 281, endPoint x: 137, endPoint y: 274, distance: 7.8
click at [139, 280] on select "Select Stylist AARTI AUJAA [PERSON_NAME] [PERSON_NAME] [PERSON_NAME] [PERSON_NA…" at bounding box center [164, 280] width 84 height 17
select select "79520"
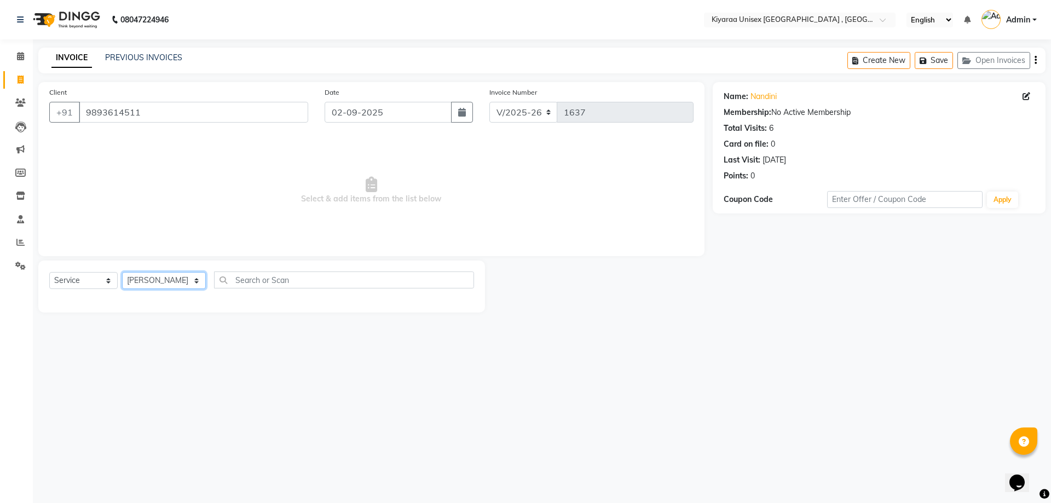
click at [122, 272] on select "Select Stylist AARTI AUJAA [PERSON_NAME] [PERSON_NAME] [PERSON_NAME] [PERSON_NA…" at bounding box center [164, 280] width 84 height 17
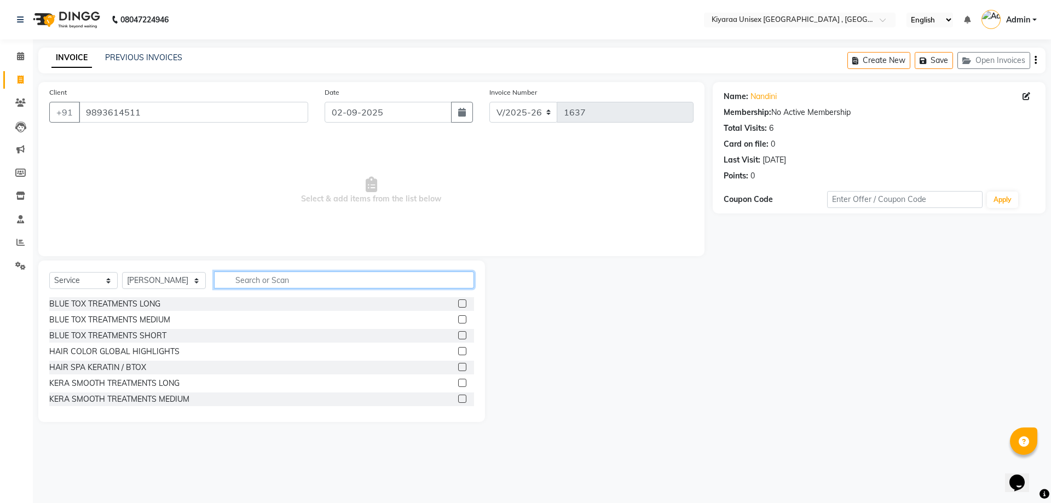
click at [234, 280] on input "text" at bounding box center [344, 279] width 260 height 17
type input "THRE"
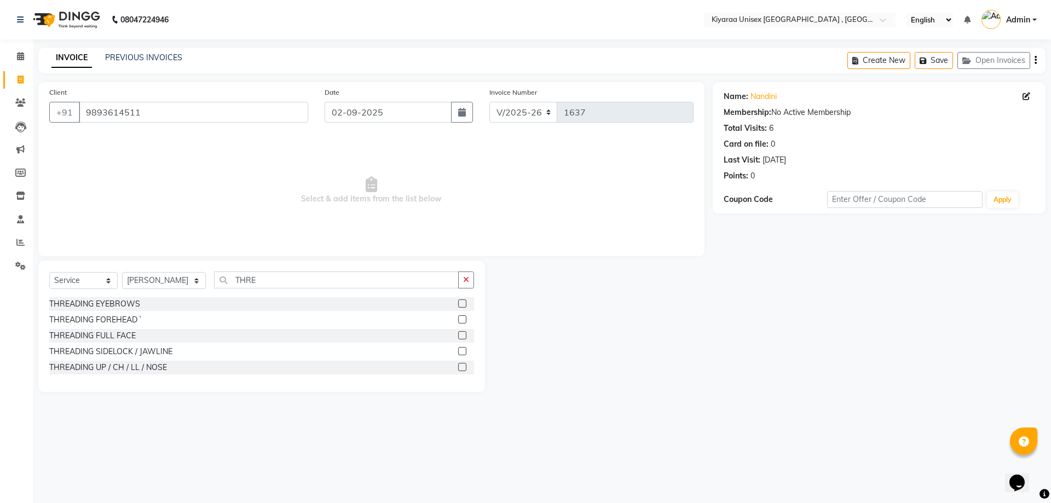
click at [462, 302] on label at bounding box center [462, 303] width 8 height 8
click at [462, 302] on input "checkbox" at bounding box center [461, 303] width 7 height 7
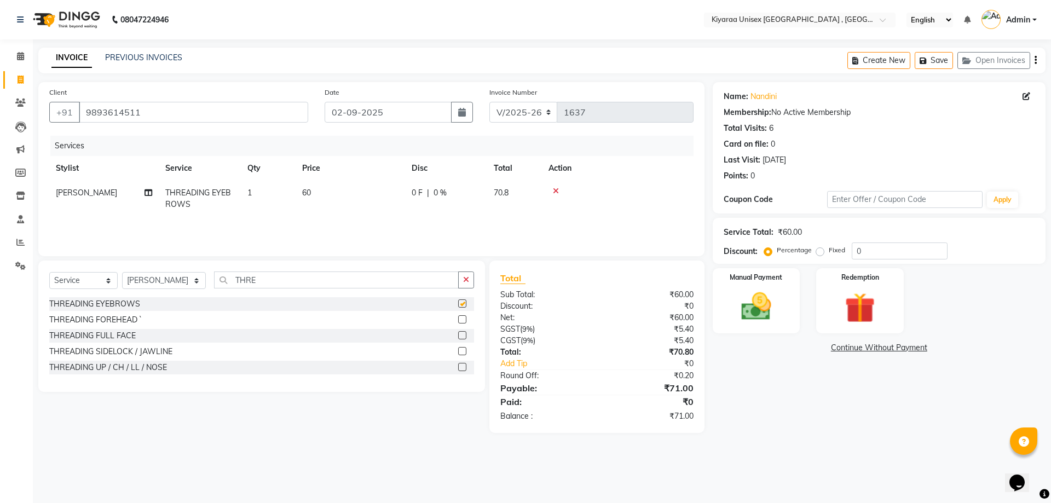
checkbox input "false"
click at [746, 60] on icon "button" at bounding box center [1035, 60] width 2 height 1
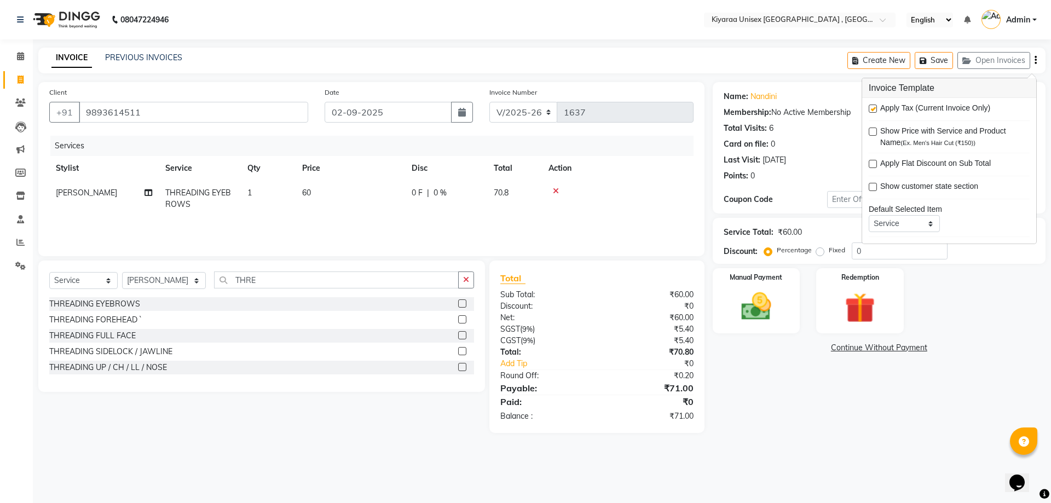
click at [746, 107] on label at bounding box center [873, 109] width 8 height 8
click at [746, 107] on input "checkbox" at bounding box center [872, 109] width 7 height 7
checkbox input "false"
click at [746, 311] on img at bounding box center [756, 306] width 51 height 36
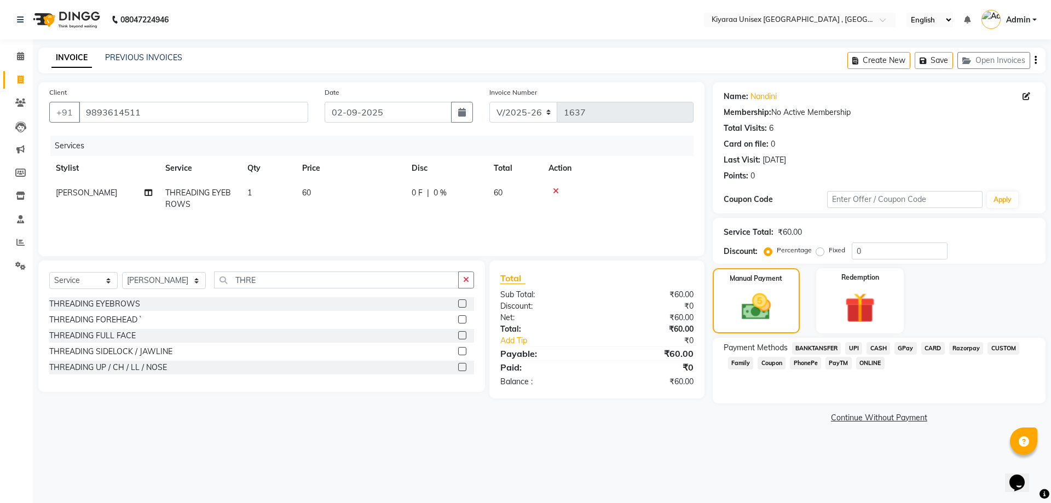
click at [746, 346] on span "Razorpay" at bounding box center [966, 348] width 34 height 13
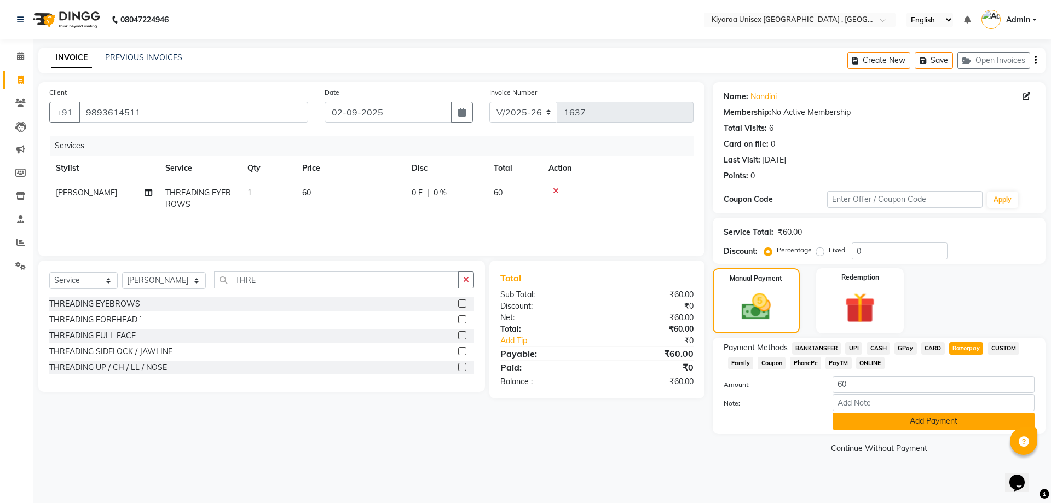
click at [746, 419] on button "Add Payment" at bounding box center [933, 421] width 202 height 17
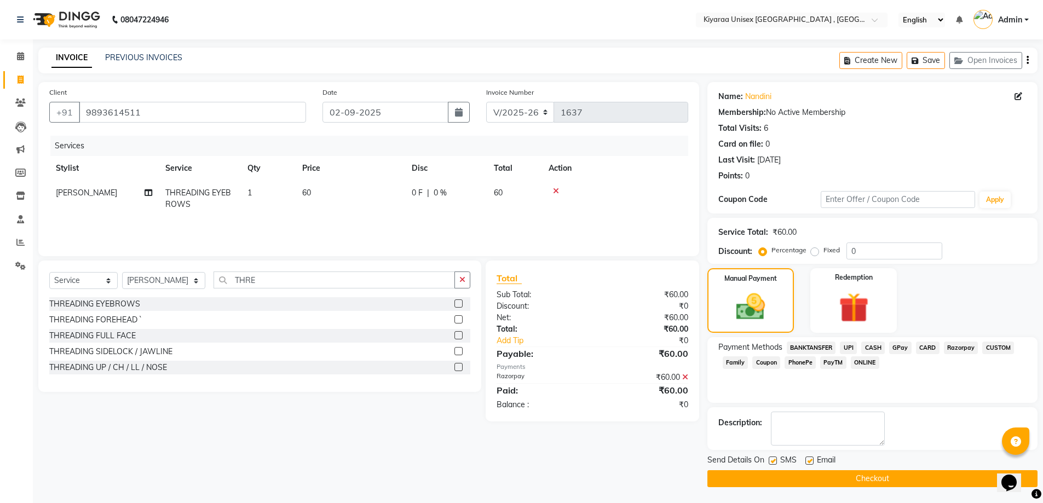
click at [746, 460] on label at bounding box center [772, 460] width 8 height 8
click at [746, 460] on input "checkbox" at bounding box center [771, 461] width 7 height 7
checkbox input "false"
click at [746, 459] on label at bounding box center [809, 460] width 8 height 8
click at [746, 459] on input "checkbox" at bounding box center [808, 461] width 7 height 7
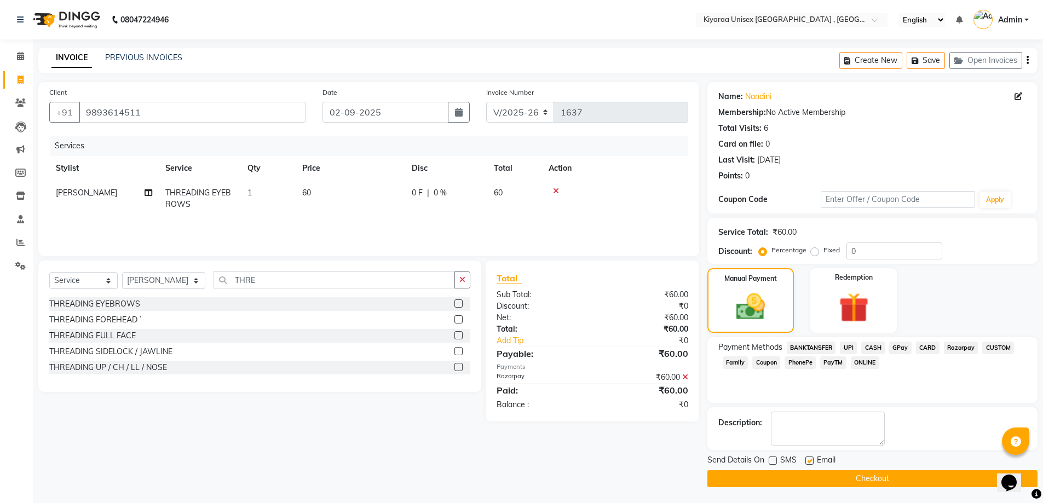
checkbox input "false"
click at [746, 478] on button "Checkout" at bounding box center [872, 478] width 330 height 17
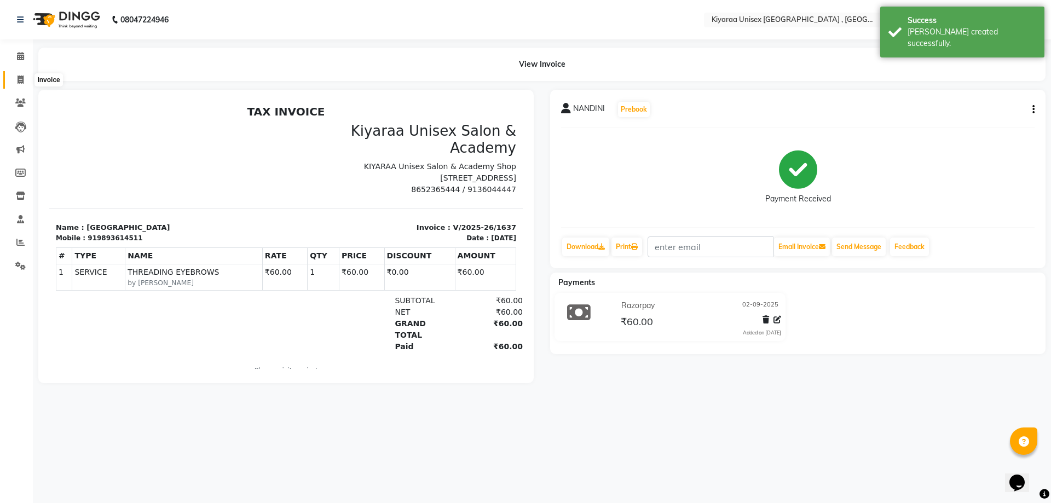
click at [19, 82] on icon at bounding box center [21, 80] width 6 height 8
select select "7001"
select select "service"
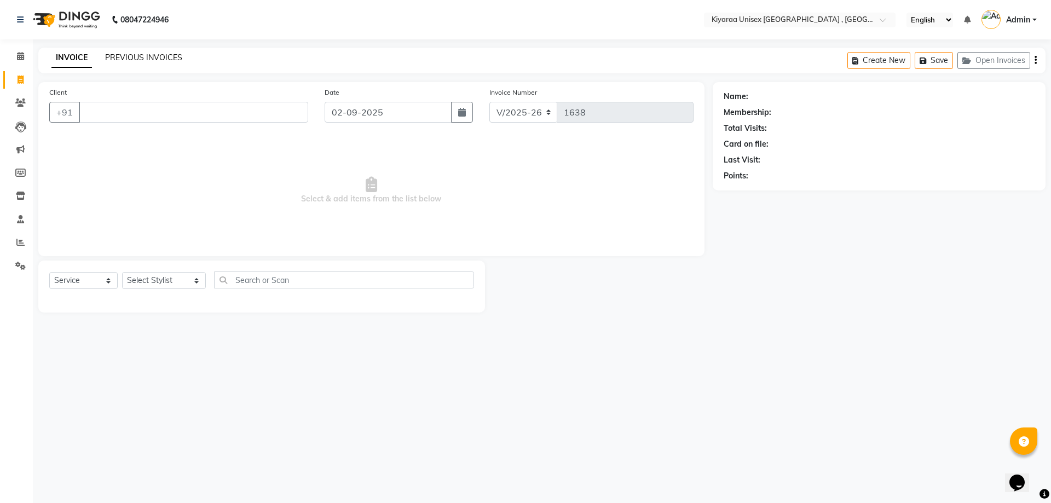
click at [132, 56] on link "PREVIOUS INVOICES" at bounding box center [143, 58] width 77 height 10
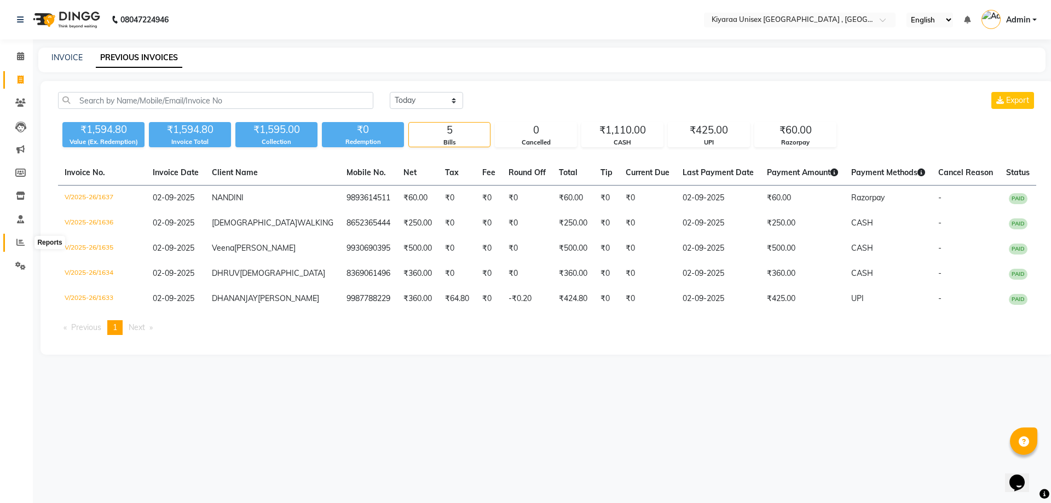
click at [17, 242] on icon at bounding box center [20, 242] width 8 height 8
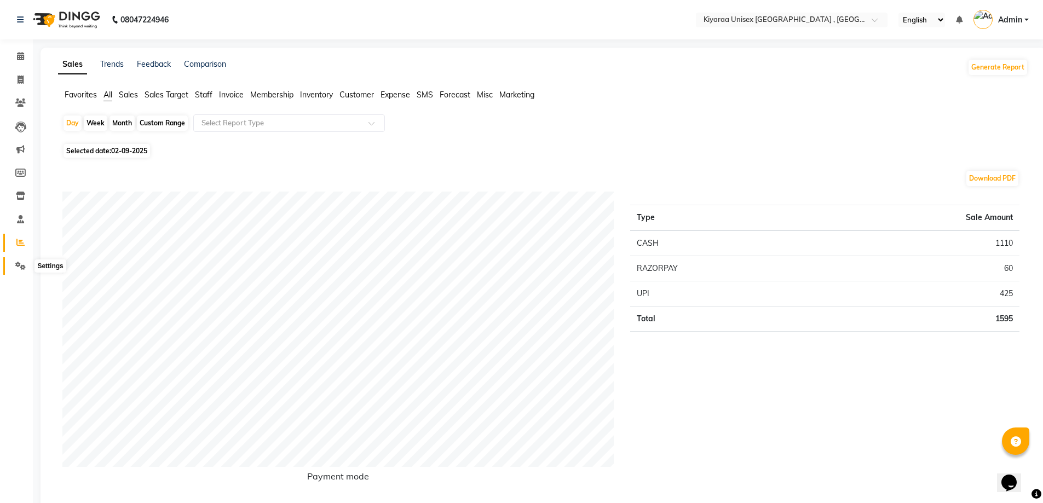
click at [16, 264] on icon at bounding box center [20, 266] width 10 height 8
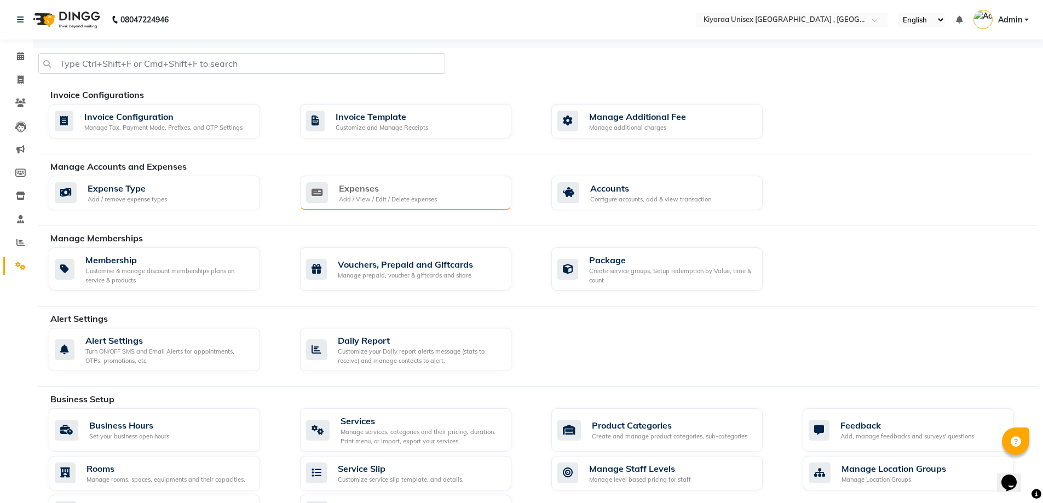
click at [408, 198] on div "Add / View / Edit / Delete expenses" at bounding box center [388, 199] width 98 height 9
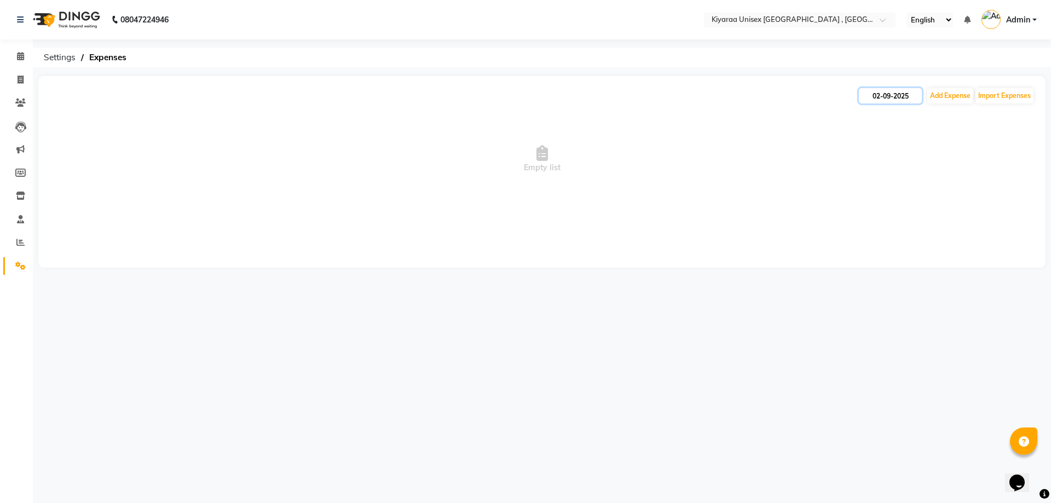
click at [746, 94] on input "02-09-2025" at bounding box center [890, 95] width 63 height 15
select select "9"
select select "2025"
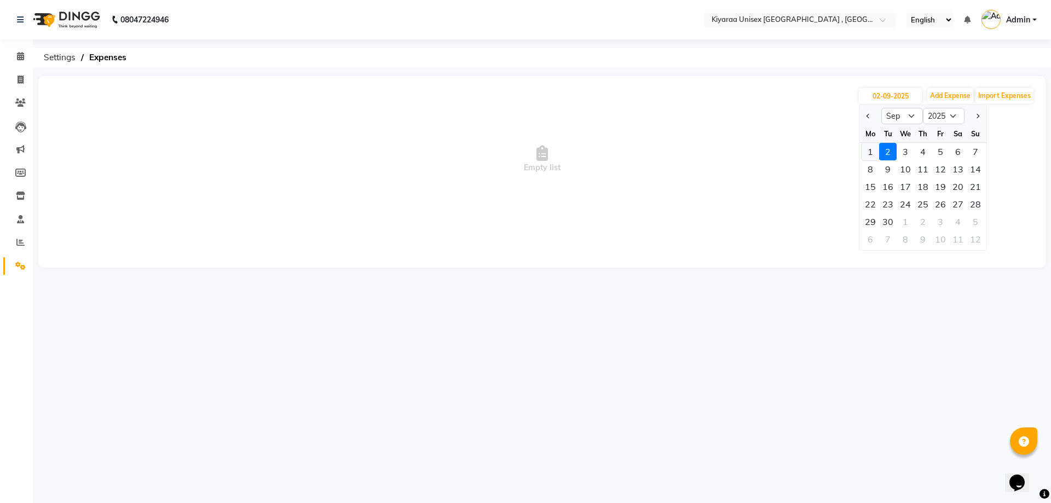
click at [746, 148] on div "1" at bounding box center [870, 152] width 18 height 18
type input "[DATE]"
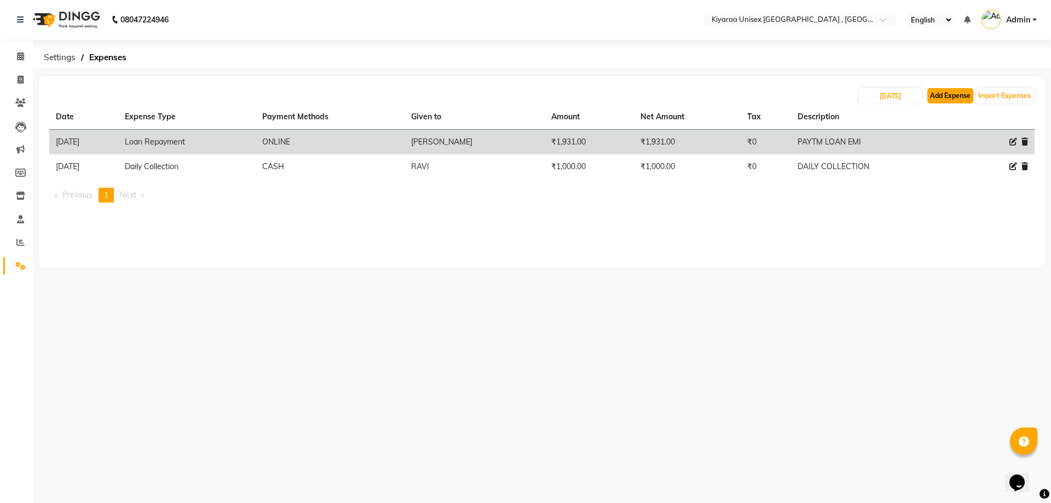
click at [746, 95] on button "Add Expense" at bounding box center [950, 95] width 46 height 15
select select "1"
select select "6061"
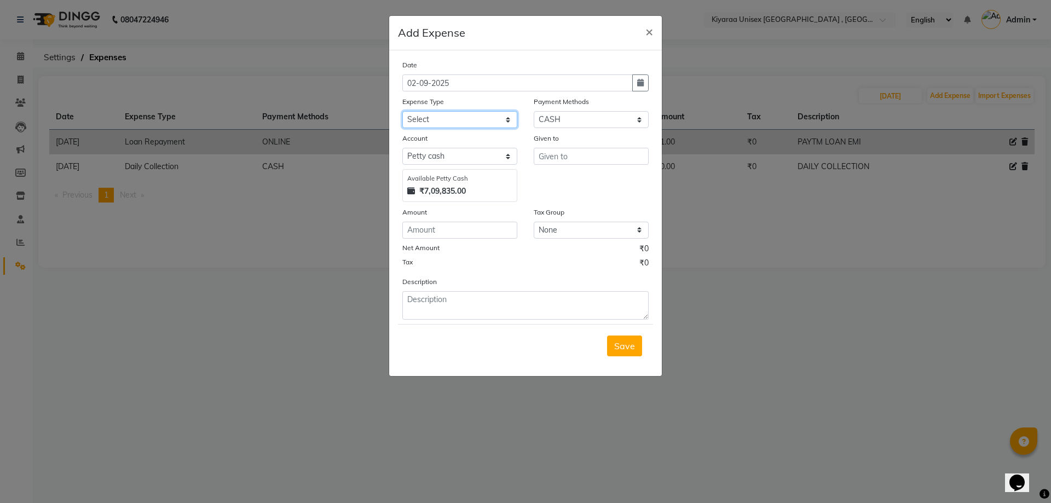
click at [474, 119] on select "Select Advance Salary Bank charges Car maintenance Cash transfer to bank Cash t…" at bounding box center [459, 119] width 115 height 17
select select "17491"
click at [402, 111] on select "Select Advance Salary Bank charges Car maintenance Cash transfer to bank Cash t…" at bounding box center [459, 119] width 115 height 17
drag, startPoint x: 563, startPoint y: 120, endPoint x: 562, endPoint y: 154, distance: 34.5
click at [562, 154] on div "Date [DATE] Expense Type Select Advance Salary Bank charges Car maintenance Cas…" at bounding box center [525, 189] width 246 height 261
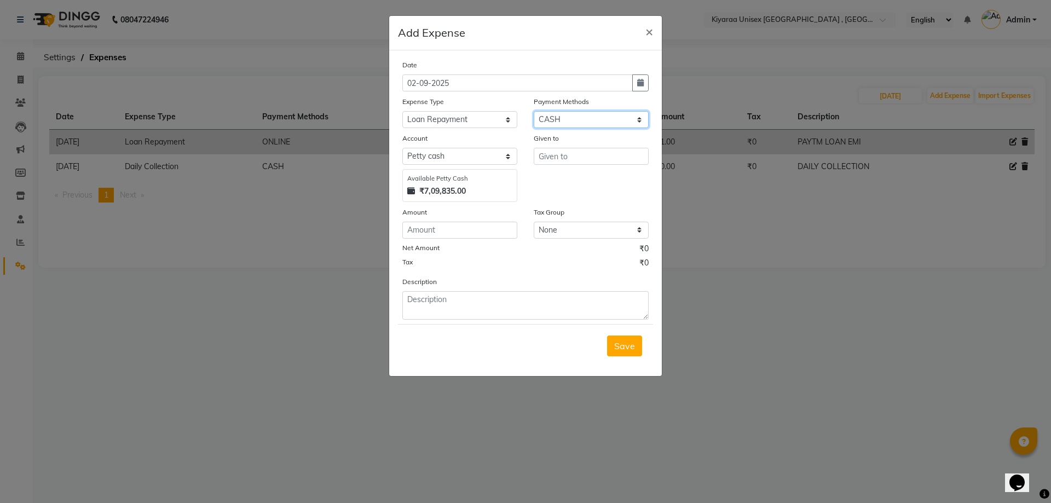
select select "3"
click at [534, 111] on select "Select BANKTANSFER UPI CASH GPay CARD Razorpay CUSTOM Family Gift Card Coupon P…" at bounding box center [591, 119] width 115 height 17
select select "6062"
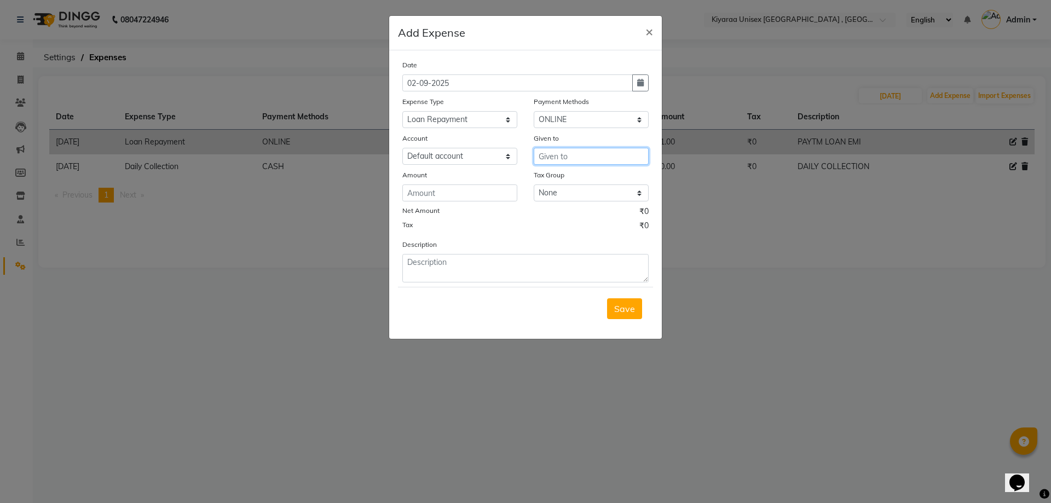
click at [548, 155] on input "text" at bounding box center [591, 156] width 115 height 17
type input "R"
click at [559, 177] on span "FAL" at bounding box center [555, 179] width 16 height 11
type input "[PERSON_NAME]"
click at [447, 192] on input "number" at bounding box center [459, 192] width 115 height 17
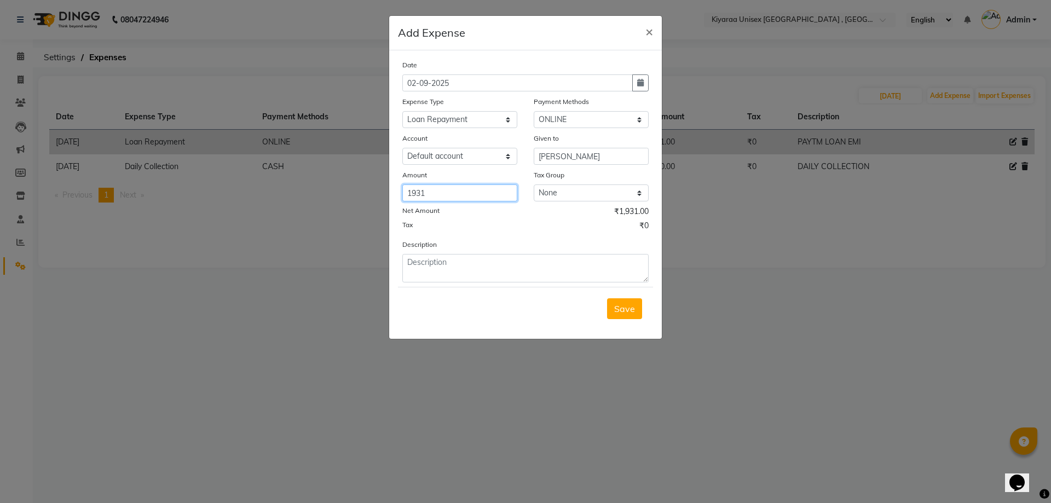
type input "1931"
click at [413, 261] on textarea at bounding box center [525, 268] width 246 height 28
type textarea "PAYTM LOAN EMI"
click at [618, 308] on span "Save" at bounding box center [624, 308] width 21 height 11
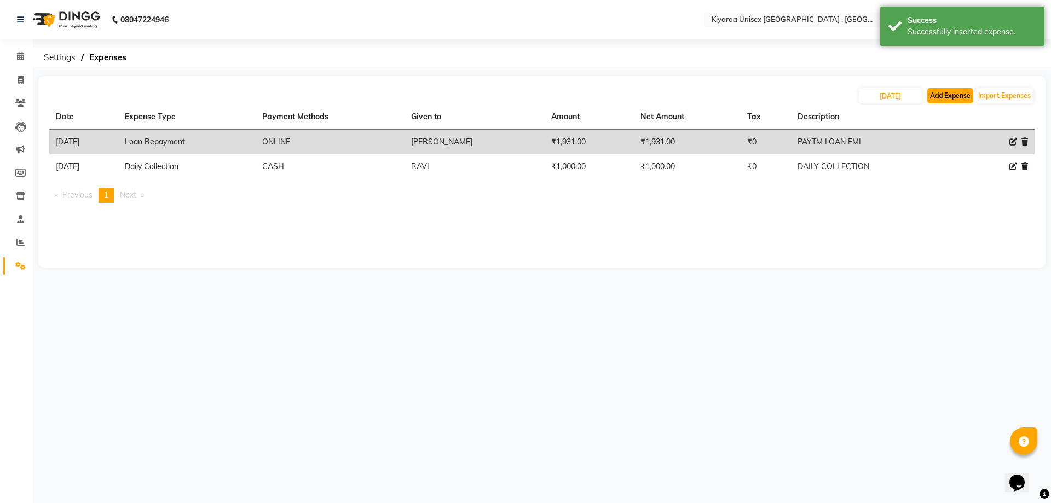
click at [746, 95] on button "Add Expense" at bounding box center [950, 95] width 46 height 15
select select "1"
select select "6061"
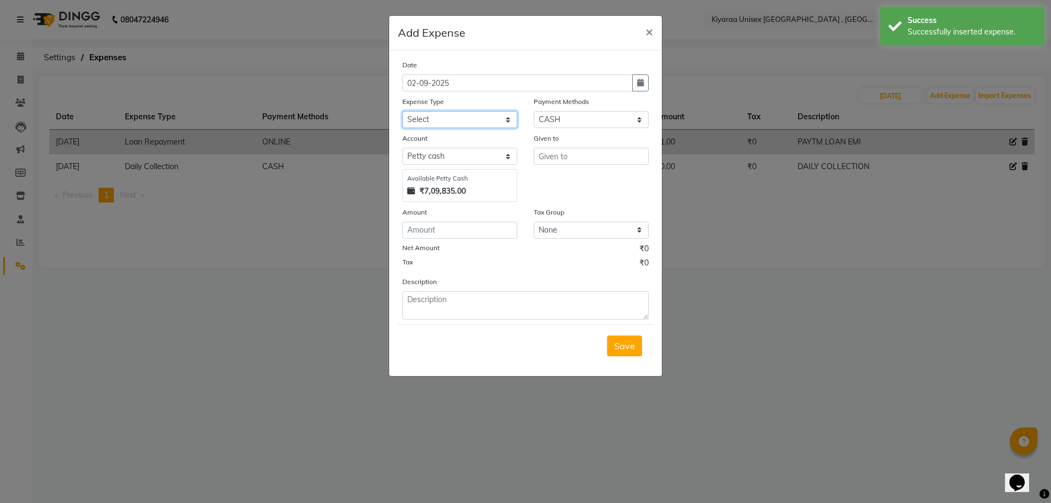
click at [457, 115] on select "Select Advance Salary Bank charges Car maintenance Cash transfer to bank Cash t…" at bounding box center [459, 119] width 115 height 17
select select "17493"
click at [402, 111] on select "Select Advance Salary Bank charges Car maintenance Cash transfer to bank Cash t…" at bounding box center [459, 119] width 115 height 17
click at [541, 154] on input "text" at bounding box center [591, 156] width 115 height 17
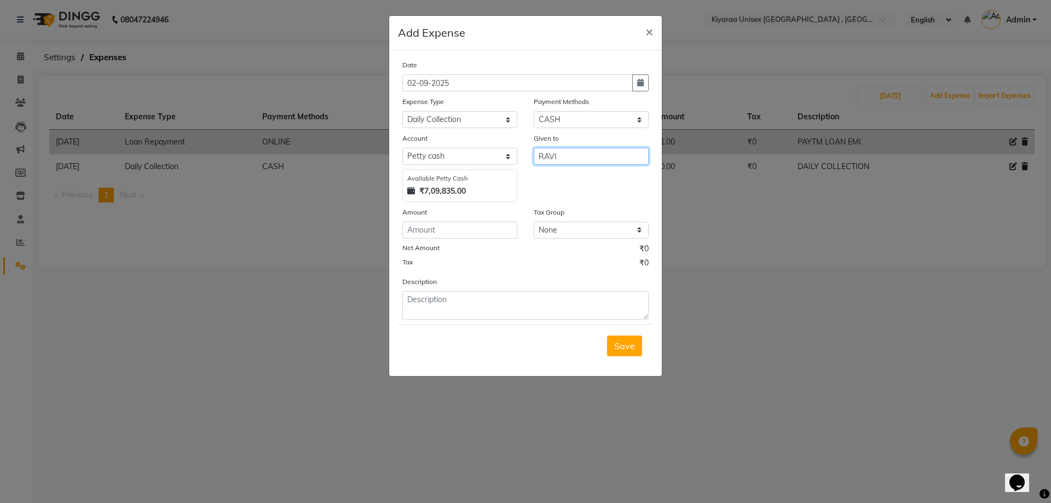
type input "RAVI"
click at [424, 231] on input "number" at bounding box center [459, 230] width 115 height 17
type input "1000"
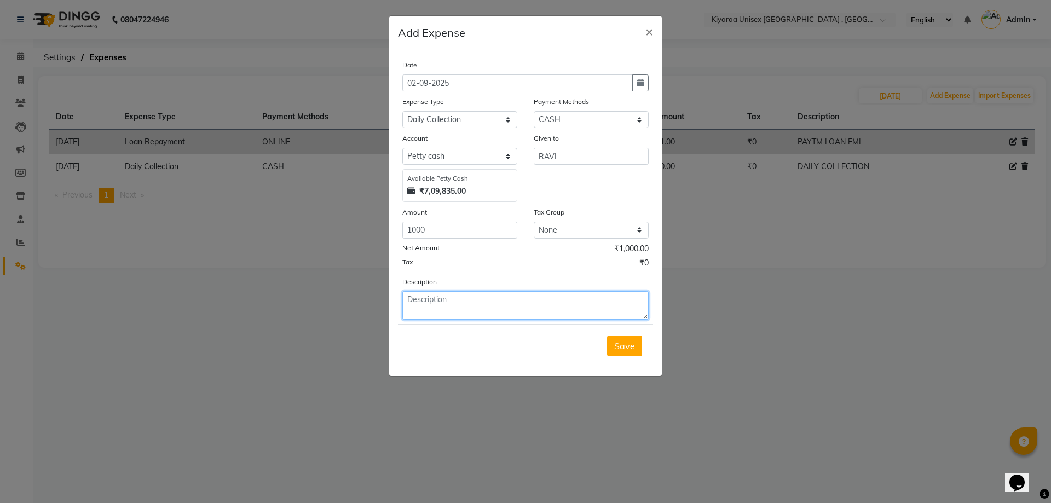
click at [409, 306] on textarea at bounding box center [525, 305] width 246 height 28
type textarea "DAILY COLLECTION"
click at [626, 345] on span "Save" at bounding box center [624, 345] width 21 height 11
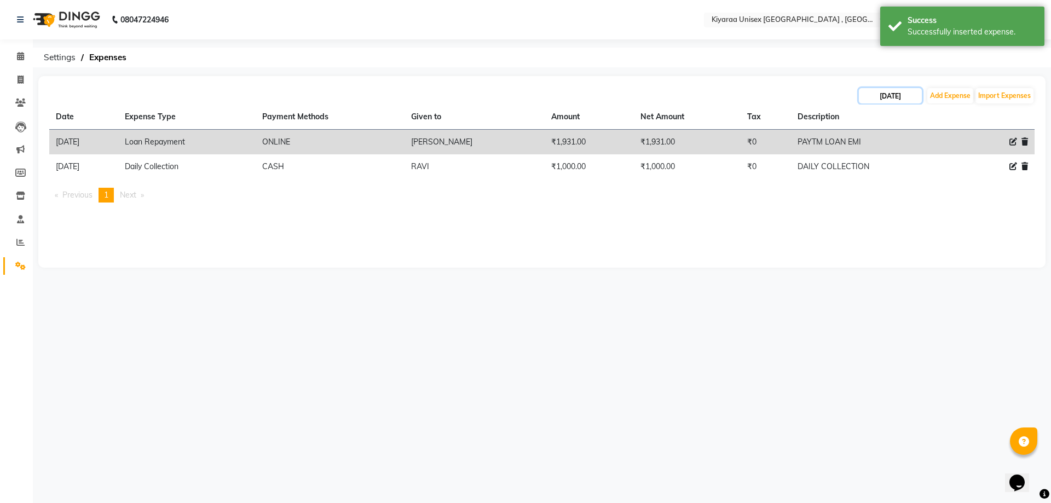
click at [746, 95] on input "[DATE]" at bounding box center [890, 95] width 63 height 15
select select "9"
select select "2025"
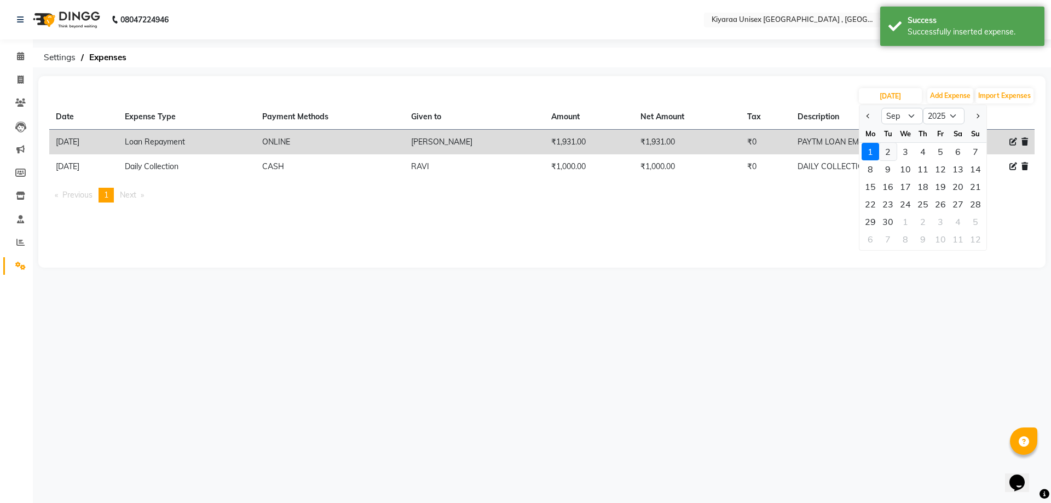
click at [746, 150] on div "2" at bounding box center [888, 152] width 18 height 18
type input "02-09-2025"
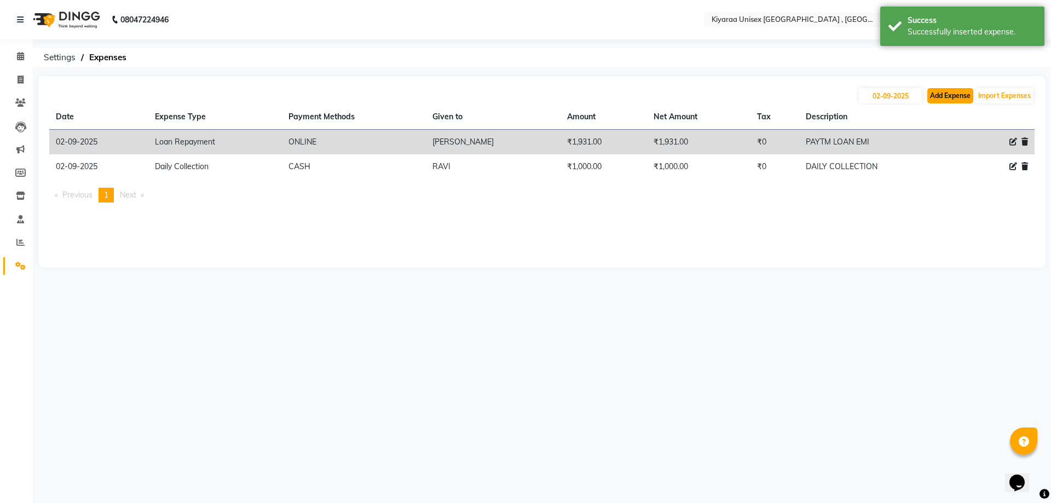
click at [746, 94] on button "Add Expense" at bounding box center [950, 95] width 46 height 15
select select "1"
select select "6061"
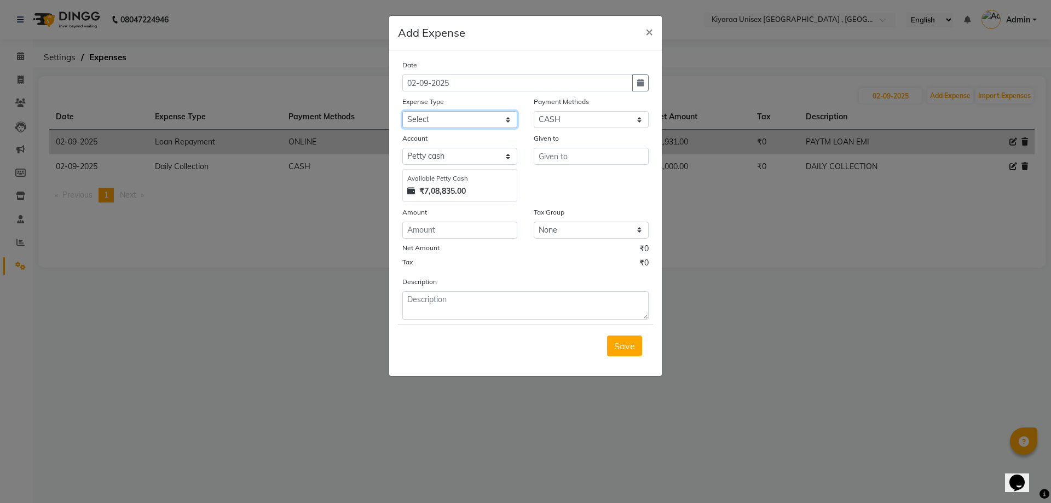
click at [464, 121] on select "Select Advance Salary Bank charges Car maintenance Cash transfer to bank Cash t…" at bounding box center [459, 119] width 115 height 17
select select "17472"
click at [402, 111] on select "Select Advance Salary Bank charges Car maintenance Cash transfer to bank Cash t…" at bounding box center [459, 119] width 115 height 17
click at [542, 154] on input "text" at bounding box center [591, 156] width 115 height 17
click at [570, 181] on ngb-highlight "Rec eption" at bounding box center [567, 179] width 41 height 11
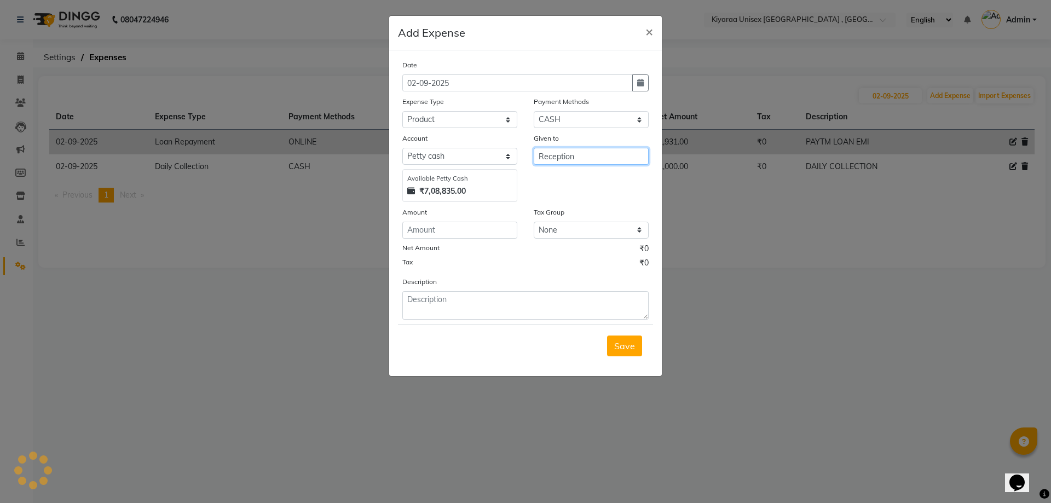
type input "Reception"
click at [430, 233] on input "number" at bounding box center [459, 230] width 115 height 17
type input "1565"
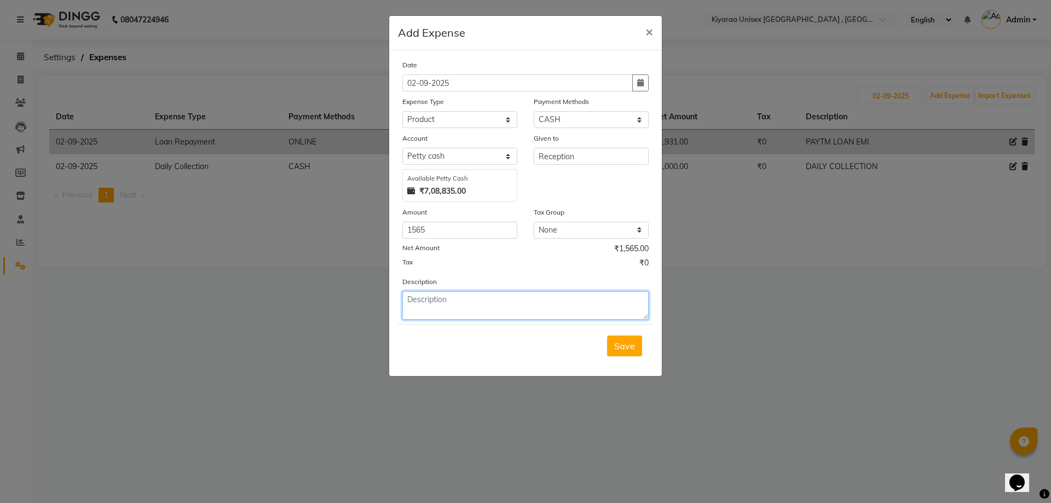
click at [431, 302] on textarea at bounding box center [525, 305] width 246 height 28
type textarea "BOLNDER N COLOR"
click at [617, 350] on span "Save" at bounding box center [624, 345] width 21 height 11
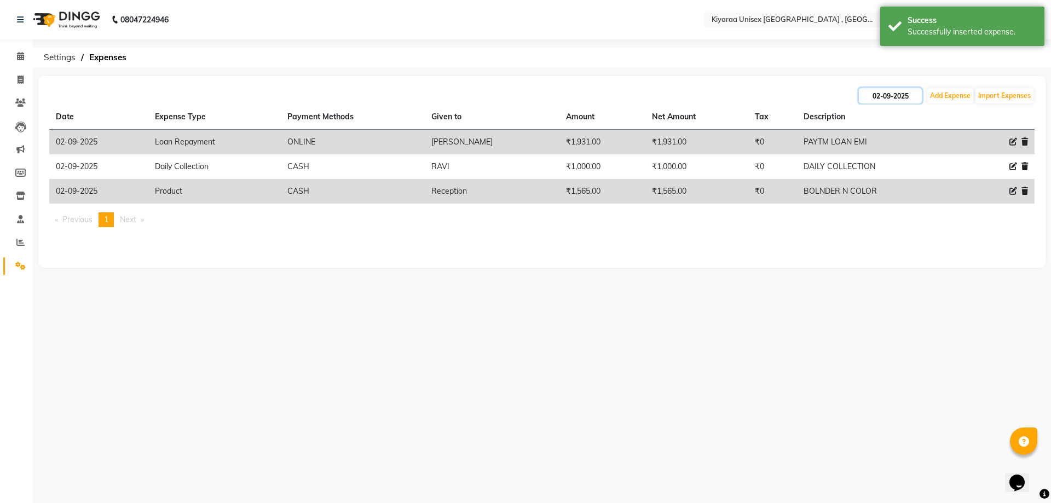
click at [746, 100] on input "02-09-2025" at bounding box center [890, 95] width 63 height 15
select select "9"
select select "2025"
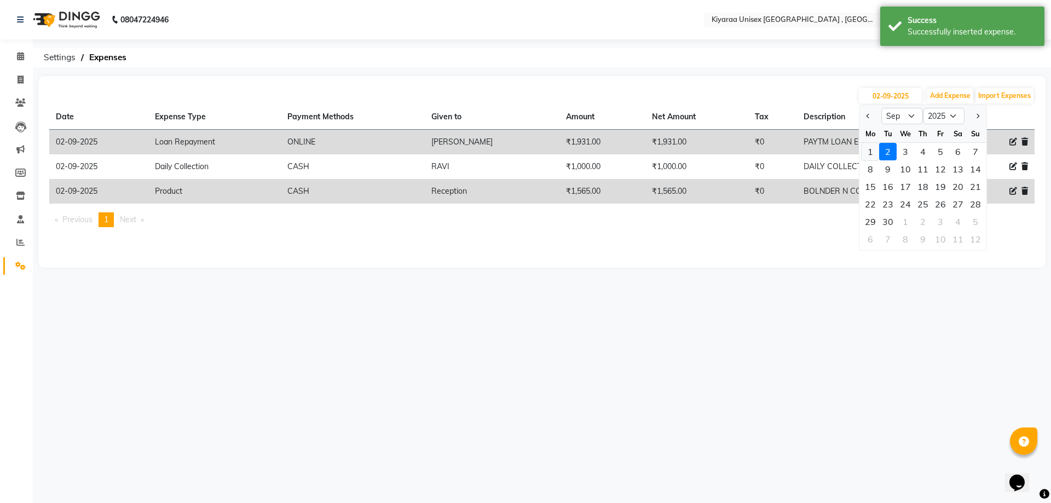
click at [746, 151] on div "1" at bounding box center [870, 152] width 18 height 18
type input "[DATE]"
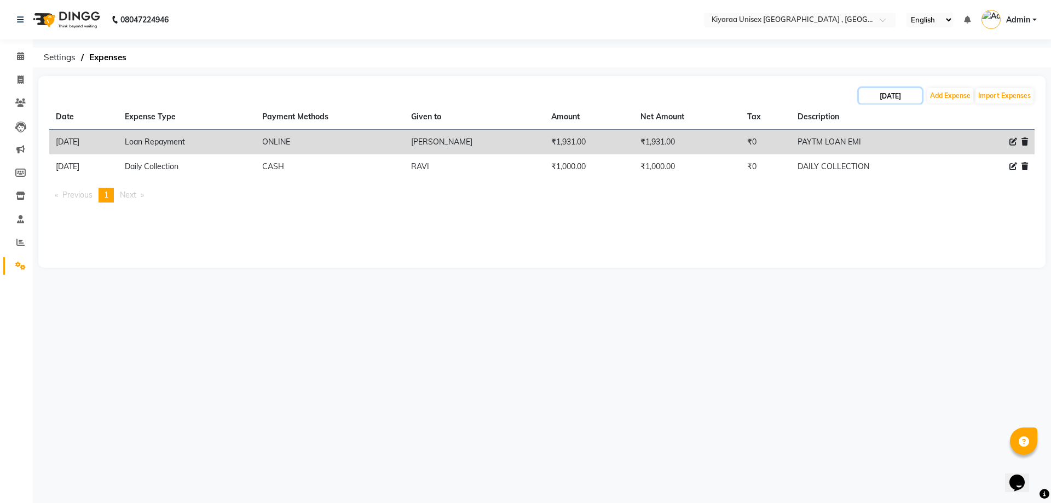
click at [746, 100] on input "[DATE]" at bounding box center [890, 95] width 63 height 15
select select "9"
select select "2025"
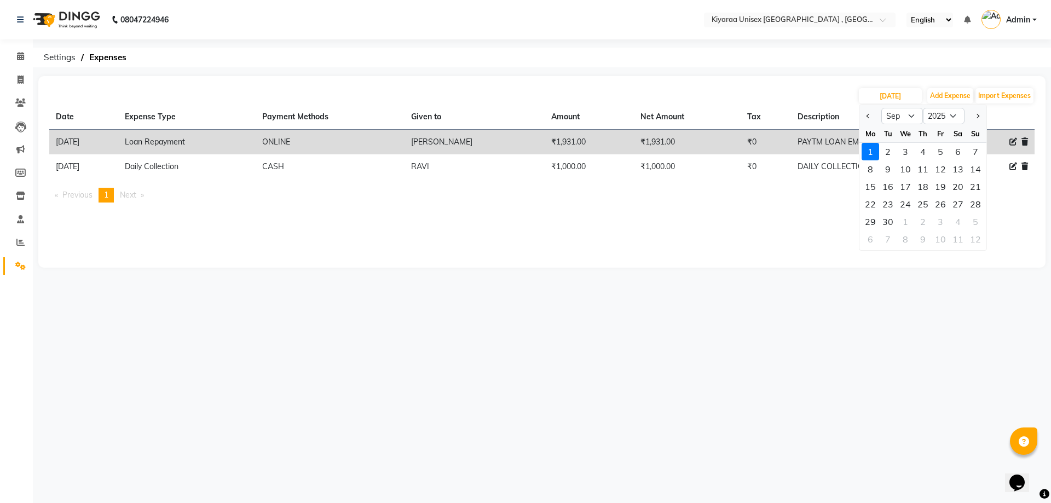
click at [746, 150] on div "1" at bounding box center [870, 152] width 18 height 18
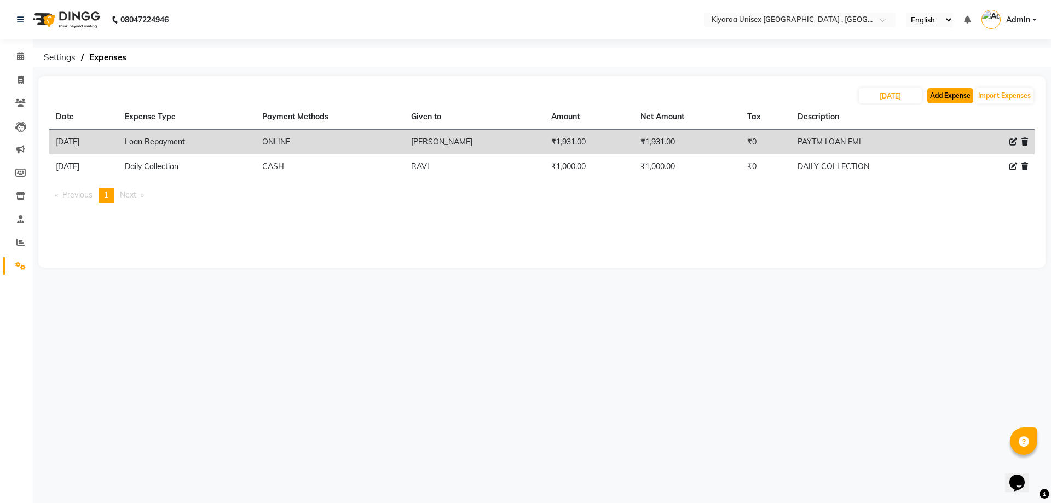
click at [746, 92] on button "Add Expense" at bounding box center [950, 95] width 46 height 15
select select "1"
select select "6061"
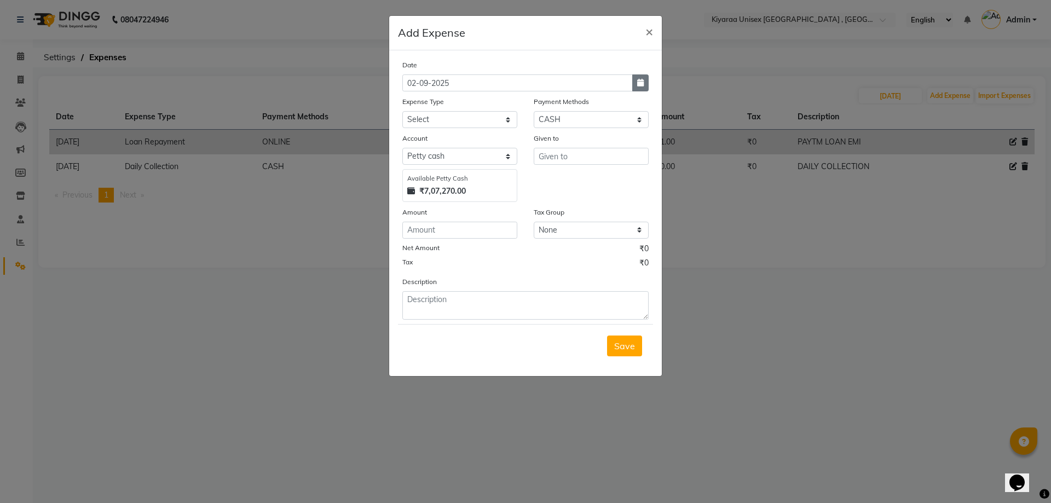
click at [643, 83] on icon "button" at bounding box center [640, 83] width 7 height 8
select select "9"
select select "2025"
click at [412, 140] on div "1" at bounding box center [414, 140] width 18 height 18
type input "[DATE]"
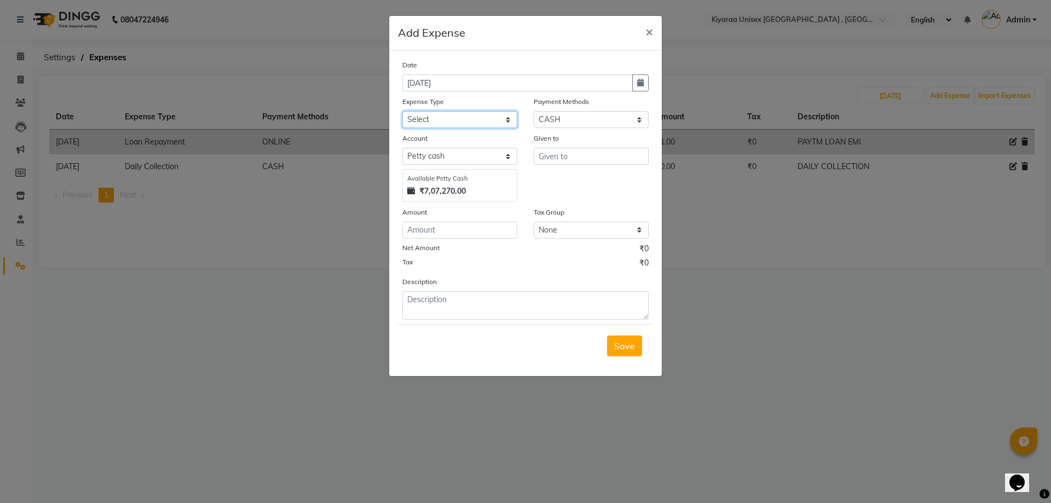
click at [441, 117] on select "Select Advance Salary Bank charges Car maintenance Cash transfer to bank Cash t…" at bounding box center [459, 119] width 115 height 17
select select "17490"
click at [402, 111] on select "Select Advance Salary Bank charges Car maintenance Cash transfer to bank Cash t…" at bounding box center [459, 119] width 115 height 17
click at [552, 153] on input "text" at bounding box center [591, 156] width 115 height 17
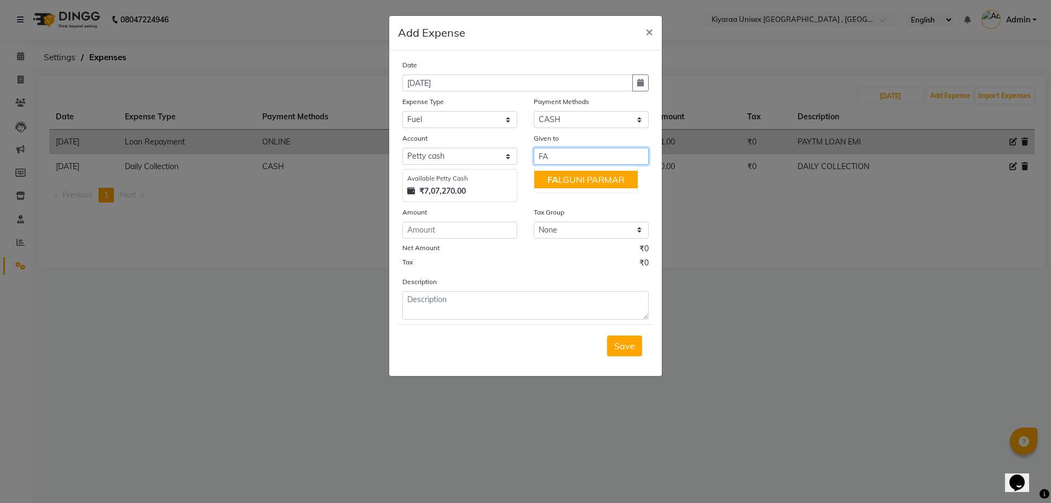
click at [553, 181] on span "FA" at bounding box center [552, 179] width 11 height 11
type input "[PERSON_NAME]"
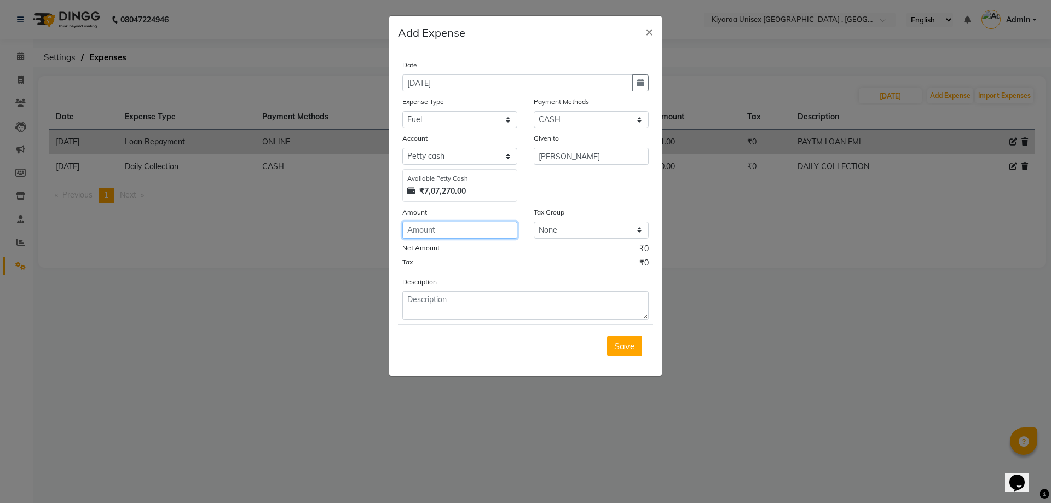
click at [419, 238] on input "number" at bounding box center [459, 230] width 115 height 17
type input "26"
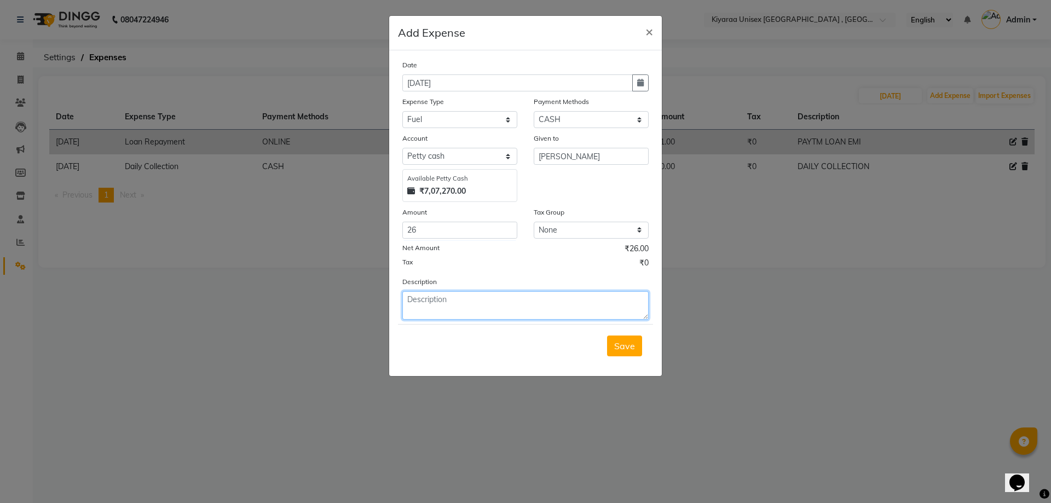
click at [412, 305] on textarea at bounding box center [525, 305] width 246 height 28
type textarea "AUTO FARE"
click at [615, 344] on span "Save" at bounding box center [624, 345] width 21 height 11
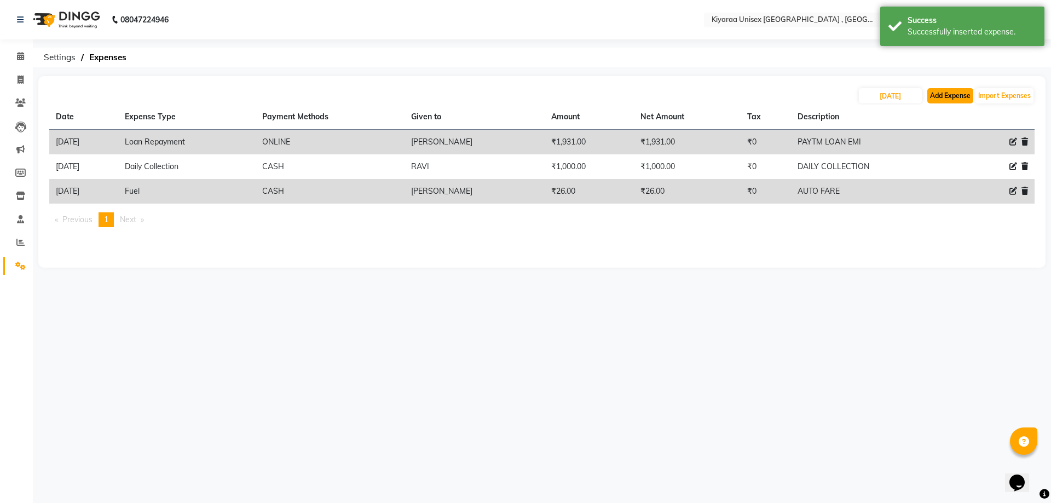
click at [746, 96] on button "Add Expense" at bounding box center [950, 95] width 46 height 15
select select "1"
select select "6061"
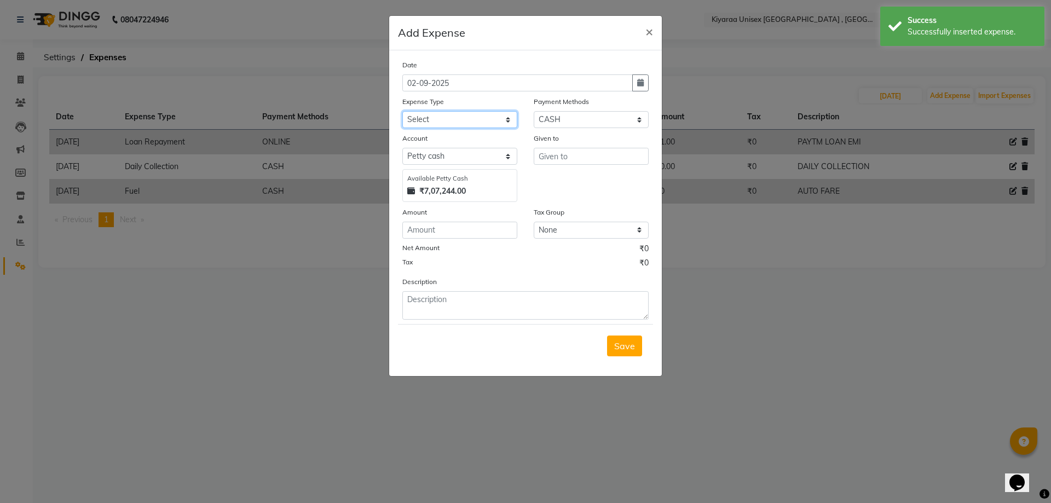
click at [441, 117] on select "Select Advance Salary Bank charges Car maintenance Cash transfer to bank Cash t…" at bounding box center [459, 119] width 115 height 17
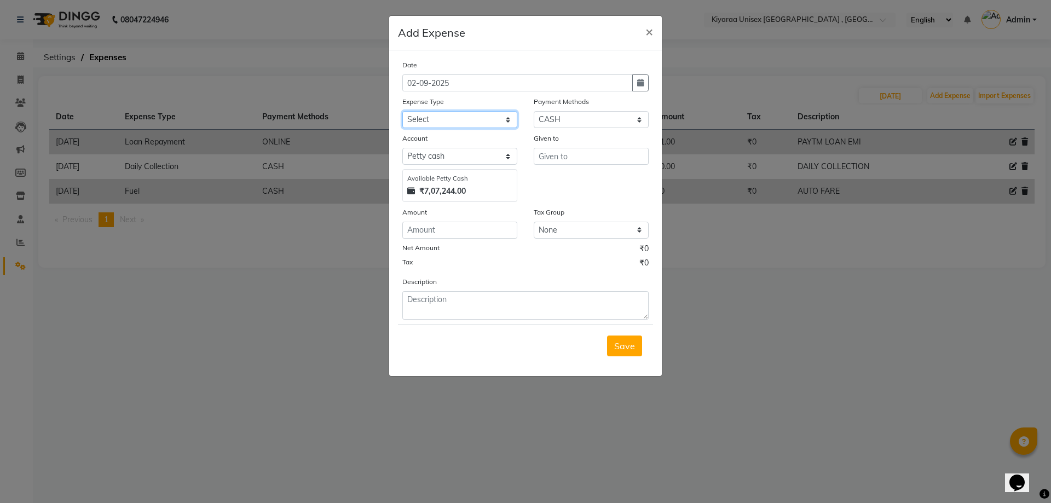
select select "17737"
click at [402, 111] on select "Select Advance Salary Bank charges Car maintenance Cash transfer to bank Cash t…" at bounding box center [459, 119] width 115 height 17
click at [549, 156] on input "text" at bounding box center [591, 156] width 115 height 17
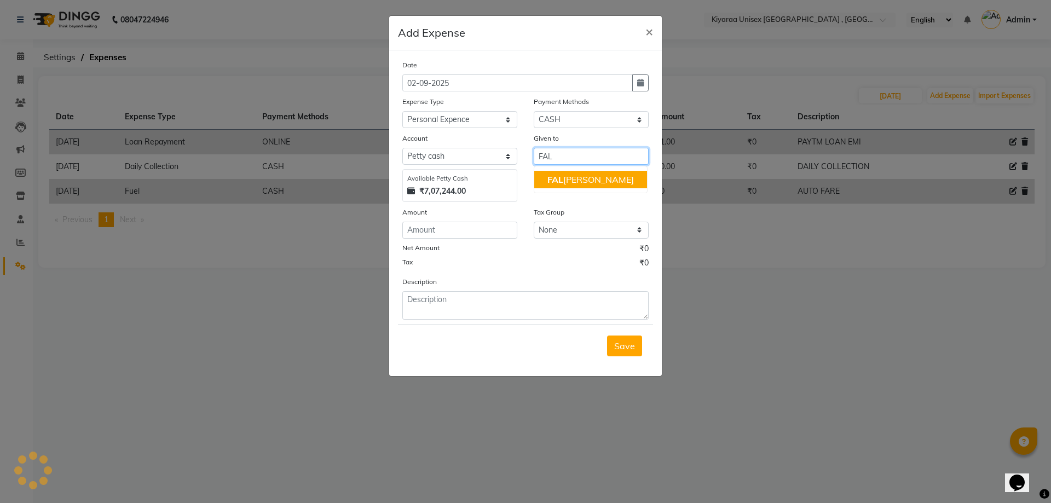
click at [555, 180] on span "FAL" at bounding box center [555, 179] width 16 height 11
type input "[PERSON_NAME]"
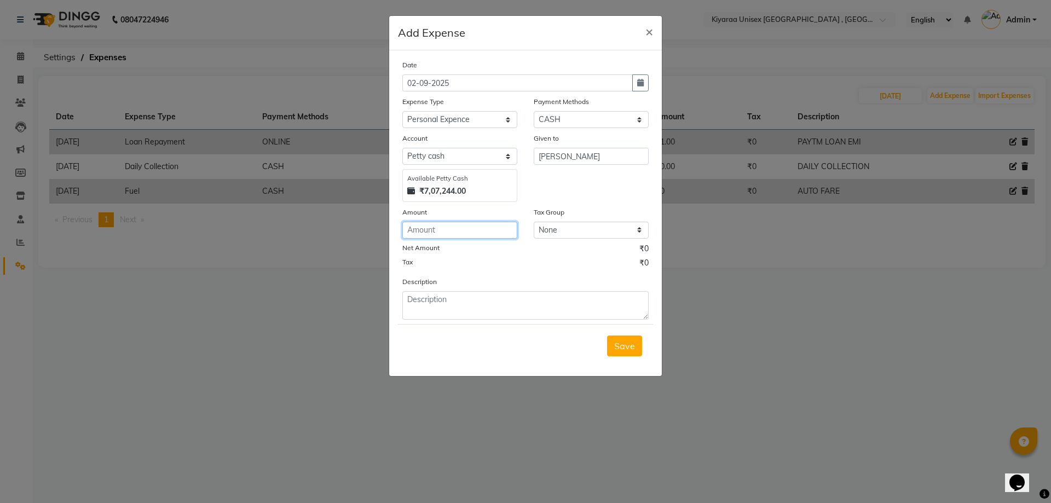
click at [409, 231] on input "number" at bounding box center [459, 230] width 115 height 17
type input "100"
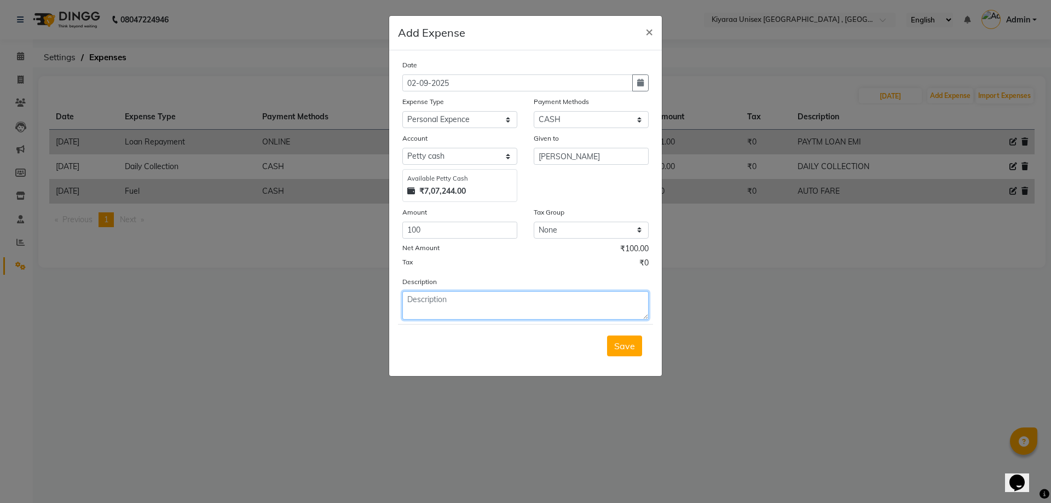
click at [411, 304] on textarea at bounding box center [525, 305] width 246 height 28
type textarea "[PERSON_NAME] SNACKS"
click at [624, 344] on span "Save" at bounding box center [624, 345] width 21 height 11
